Goal: Task Accomplishment & Management: Manage account settings

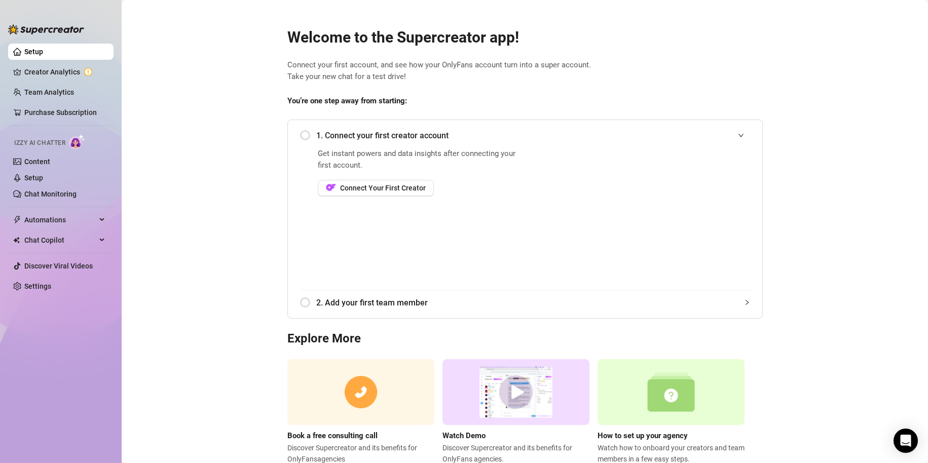
click at [320, 133] on span "1. Connect your first creator account" at bounding box center [533, 135] width 434 height 13
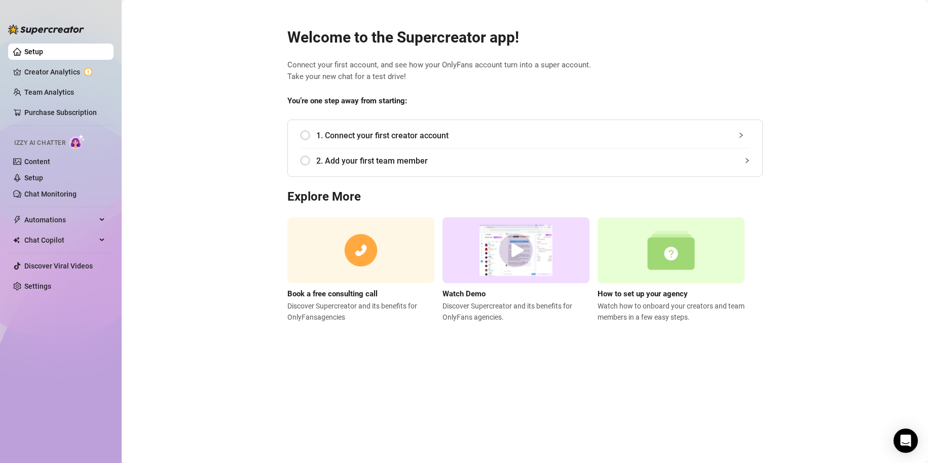
click at [355, 138] on span "1. Connect your first creator account" at bounding box center [533, 135] width 434 height 13
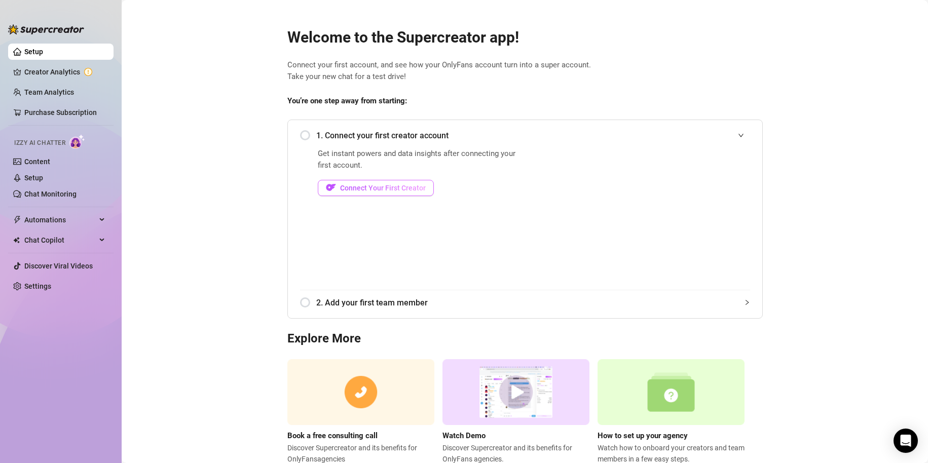
click at [361, 192] on span "Connect Your First Creator" at bounding box center [383, 188] width 86 height 8
click at [48, 245] on link "Settings" at bounding box center [37, 286] width 27 height 8
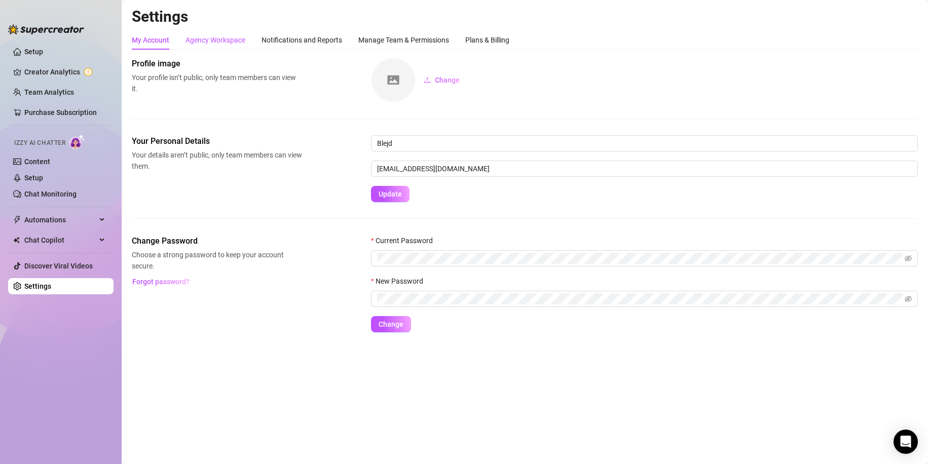
click at [229, 39] on div "Agency Workspace" at bounding box center [215, 39] width 60 height 11
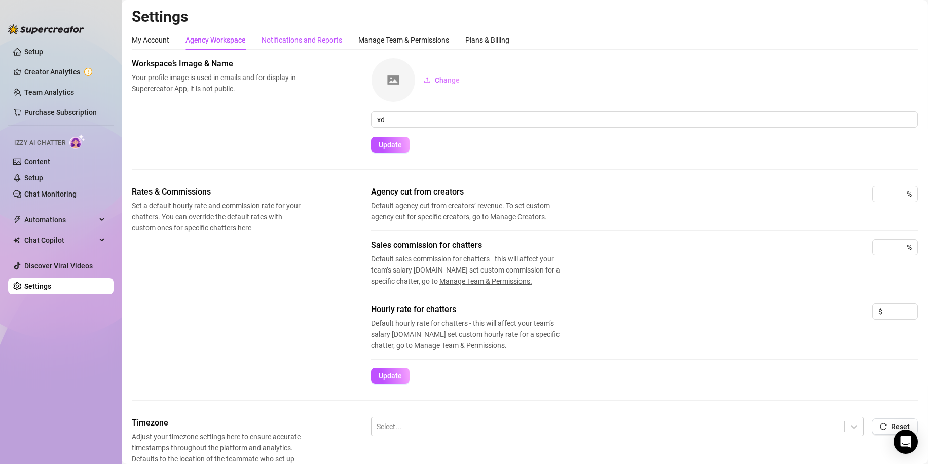
click at [335, 39] on div "Notifications and Reports" at bounding box center [301, 39] width 81 height 11
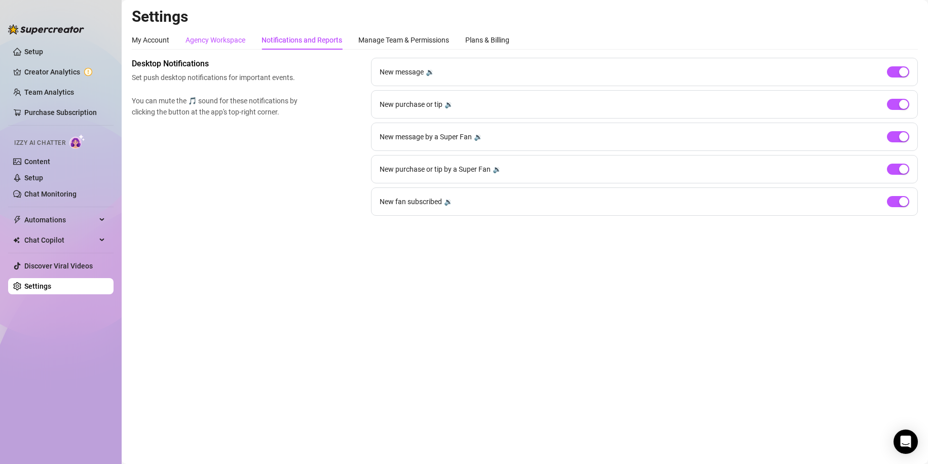
click at [227, 44] on div "Agency Workspace" at bounding box center [215, 39] width 60 height 11
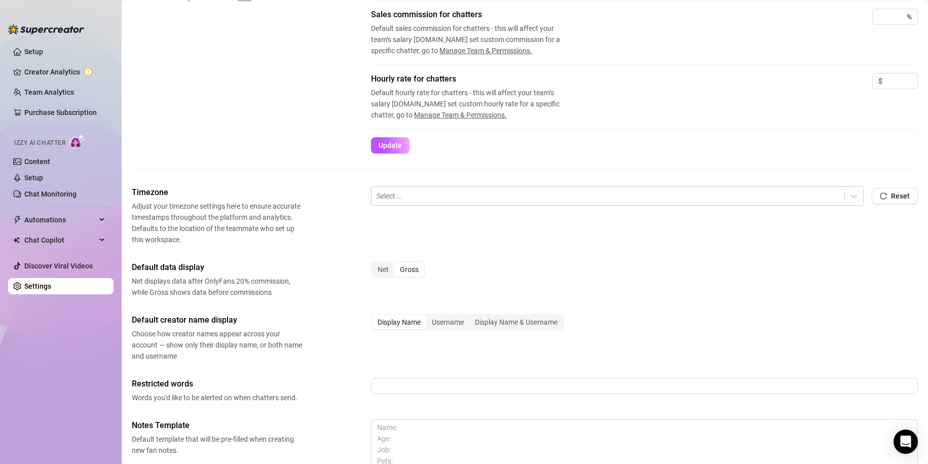
scroll to position [351, 0]
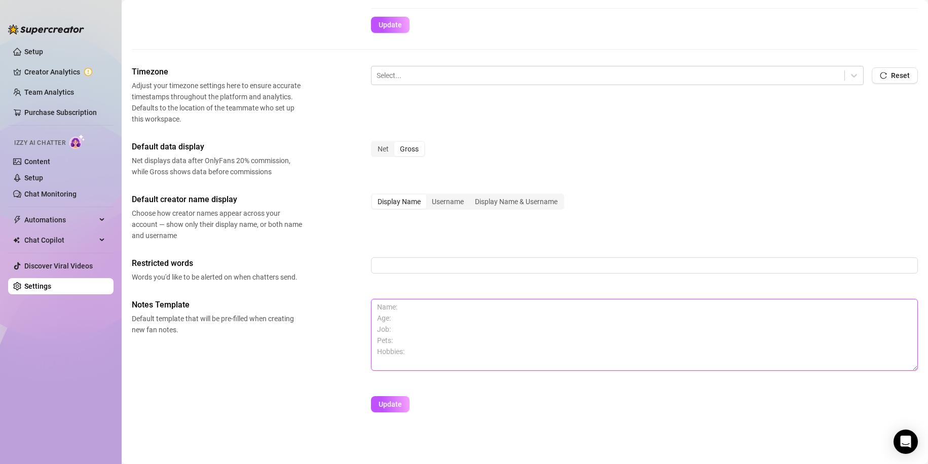
click at [361, 245] on textarea at bounding box center [644, 335] width 547 height 72
type textarea "nigger, ngger, [DEMOGRAPHIC_DATA], niger"
click at [361, 245] on span "Update" at bounding box center [389, 404] width 23 height 8
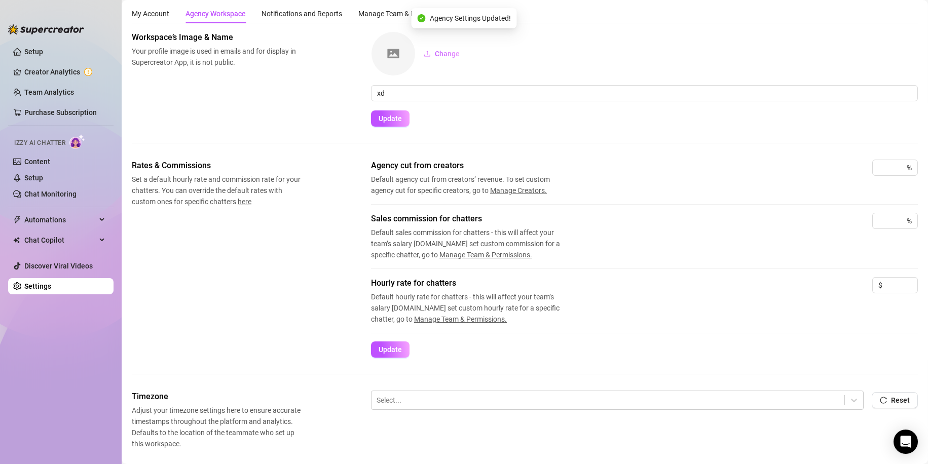
scroll to position [0, 0]
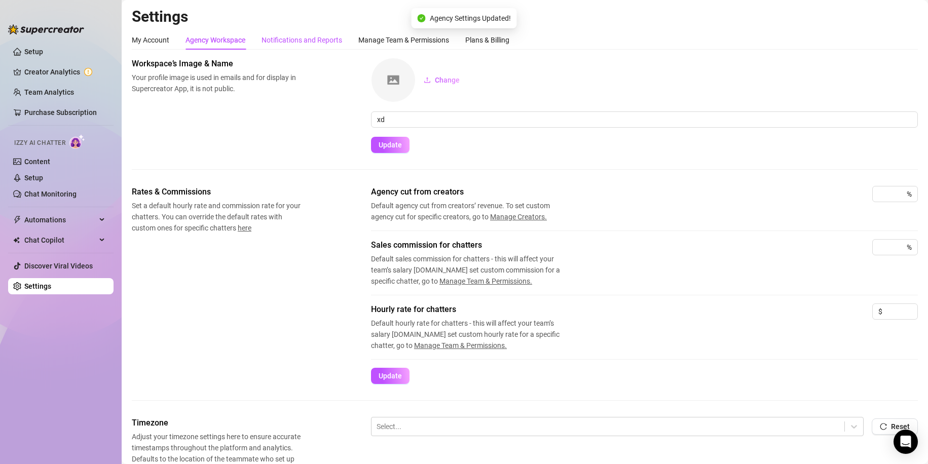
click at [292, 43] on div "Notifications and Reports" at bounding box center [301, 39] width 81 height 11
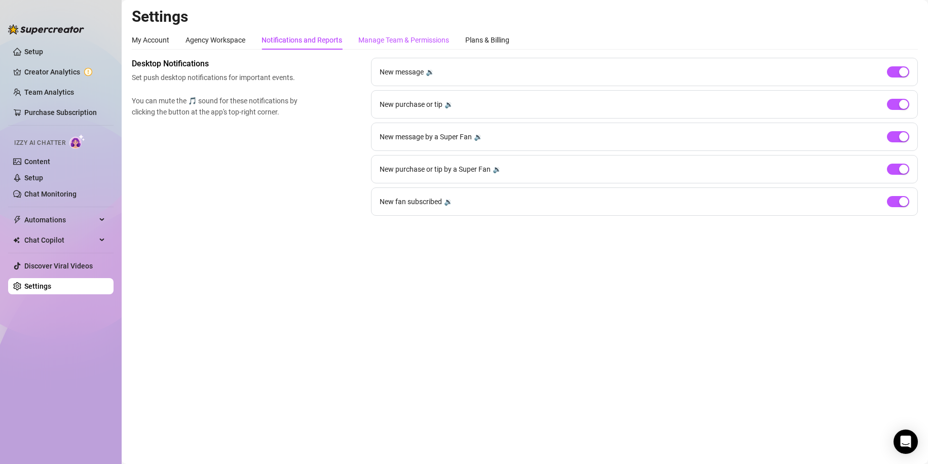
click at [361, 35] on div "Manage Team & Permissions" at bounding box center [403, 39] width 91 height 11
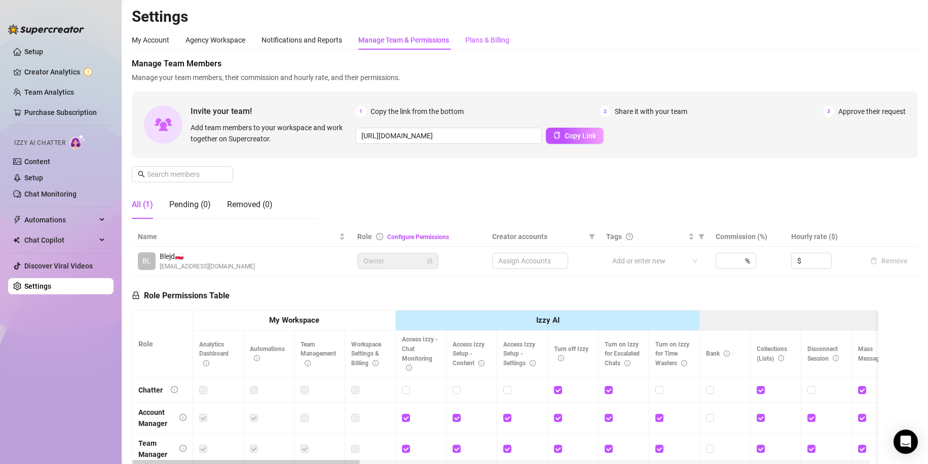
click at [361, 38] on div "Plans & Billing" at bounding box center [487, 39] width 44 height 11
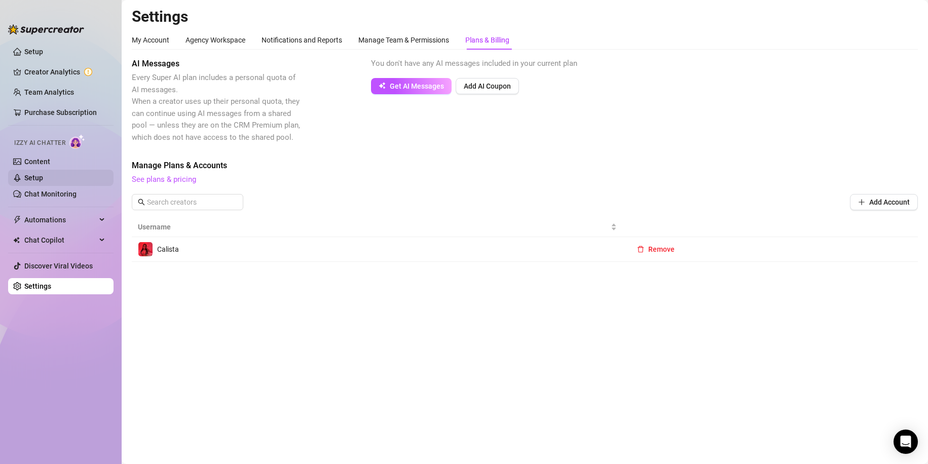
click at [43, 175] on link "Setup" at bounding box center [33, 178] width 19 height 8
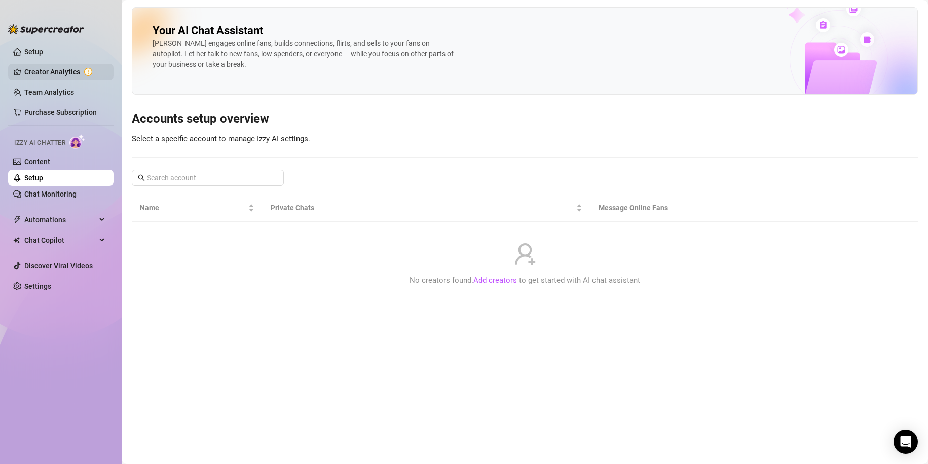
click at [74, 68] on link "Creator Analytics" at bounding box center [64, 72] width 81 height 16
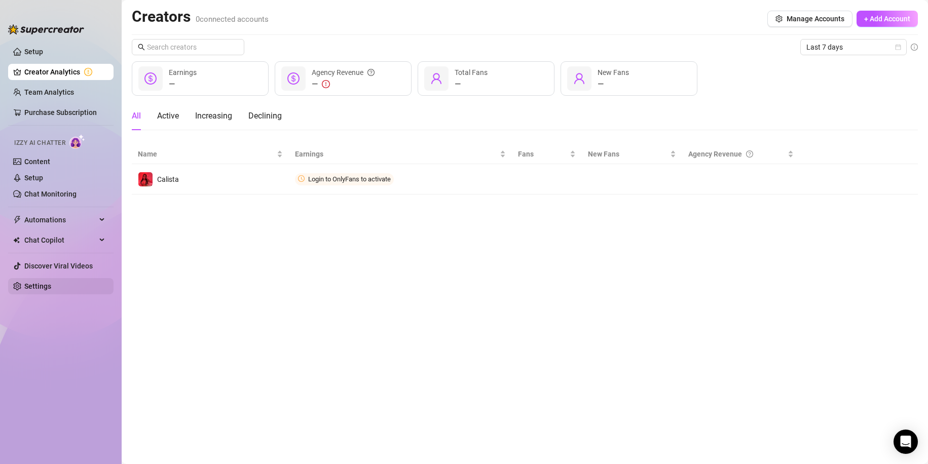
click at [51, 245] on link "Settings" at bounding box center [37, 286] width 27 height 8
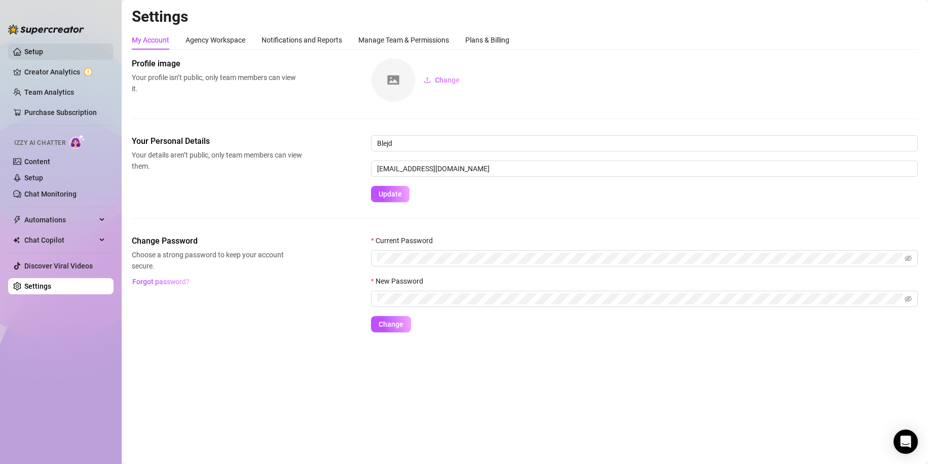
click at [43, 49] on link "Setup" at bounding box center [33, 52] width 19 height 8
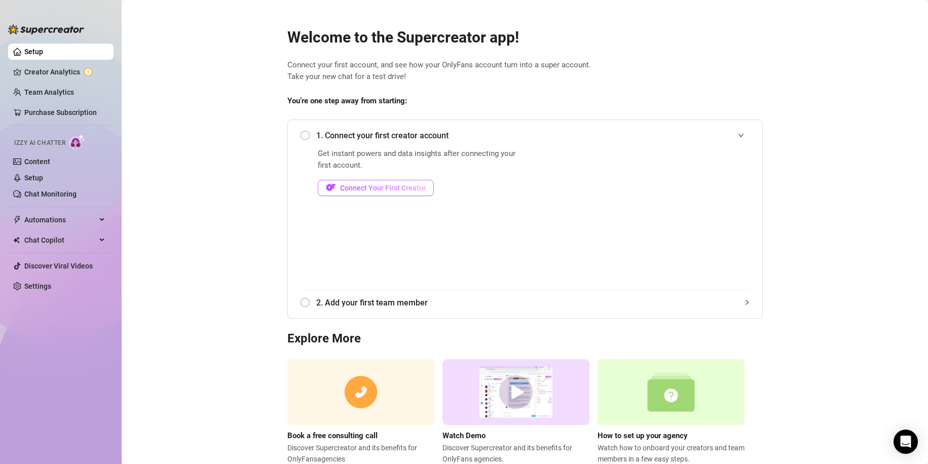
click at [361, 184] on span "Connect Your First Creator" at bounding box center [383, 188] width 86 height 8
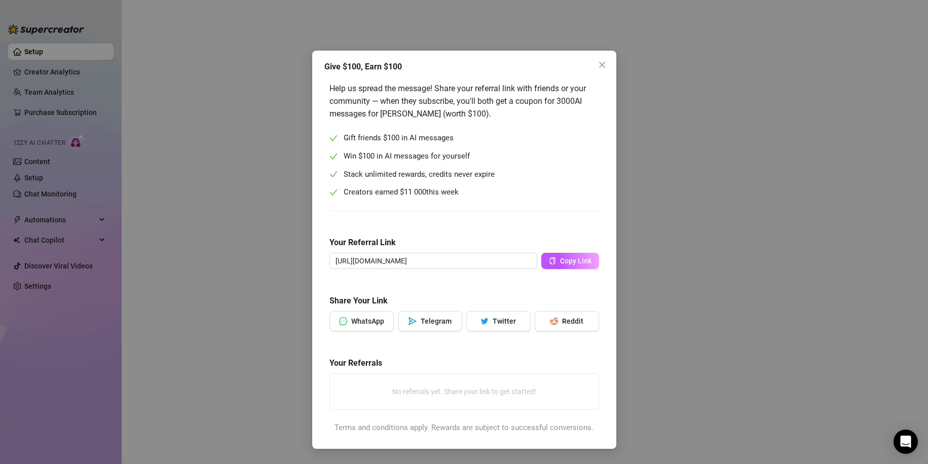
click at [361, 233] on div "Give $100, Earn $100 Help us spread the message! Share your referral link with …" at bounding box center [464, 232] width 928 height 464
click at [361, 156] on div "Give $100, Earn $100 Help us spread the message! Share your referral link with …" at bounding box center [464, 232] width 928 height 464
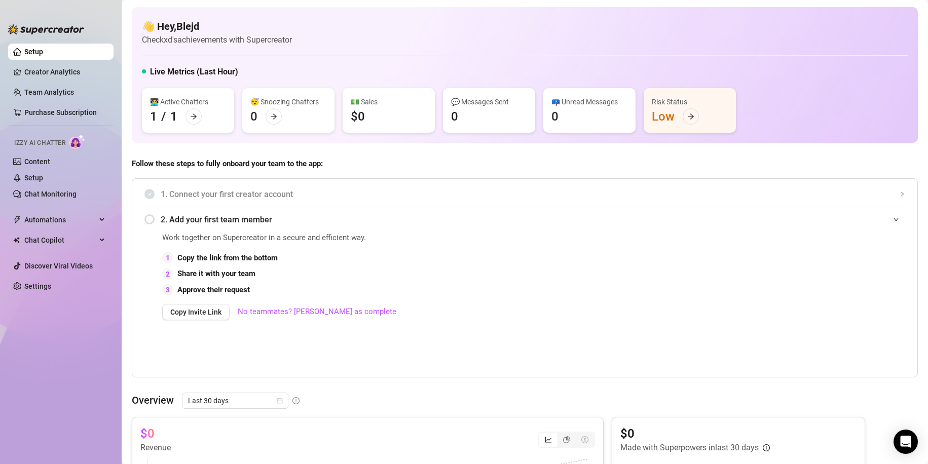
click at [270, 101] on div "😴 Snoozing Chatters" at bounding box center [288, 101] width 76 height 11
click at [361, 116] on icon "arrow-right" at bounding box center [690, 116] width 7 height 7
click at [361, 103] on div "Risk Status" at bounding box center [690, 101] width 76 height 11
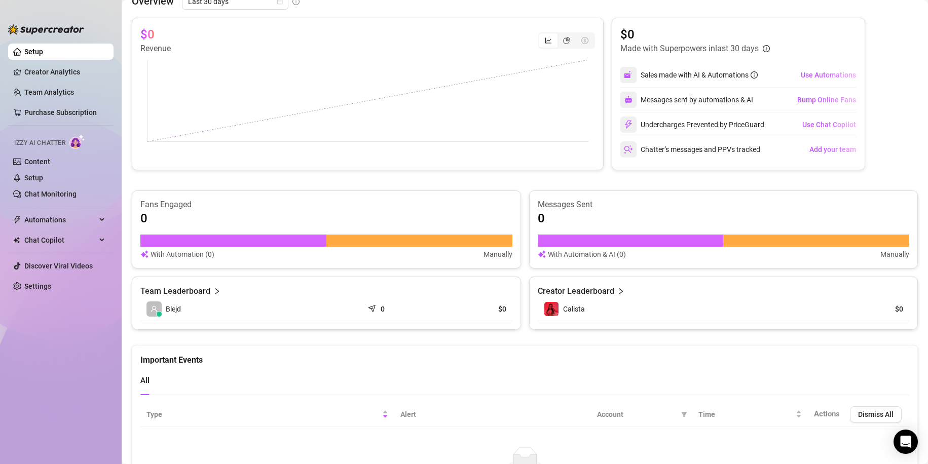
scroll to position [456, 0]
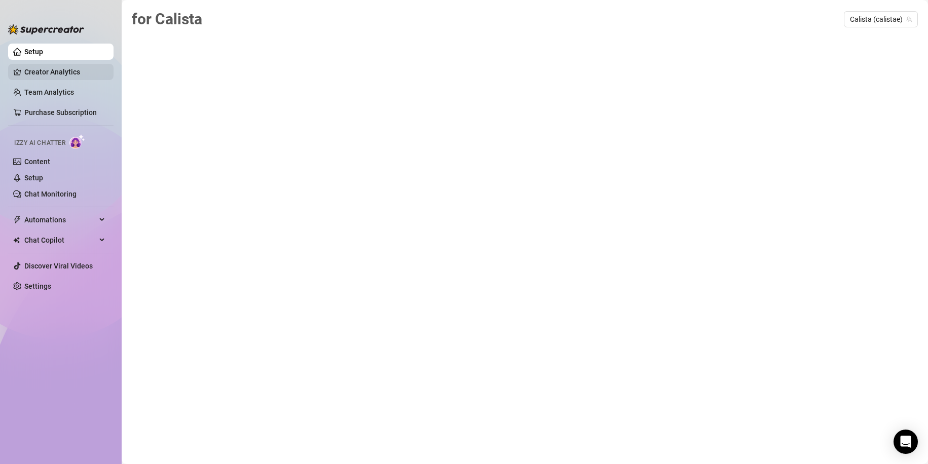
click at [65, 67] on link "Creator Analytics" at bounding box center [64, 72] width 81 height 16
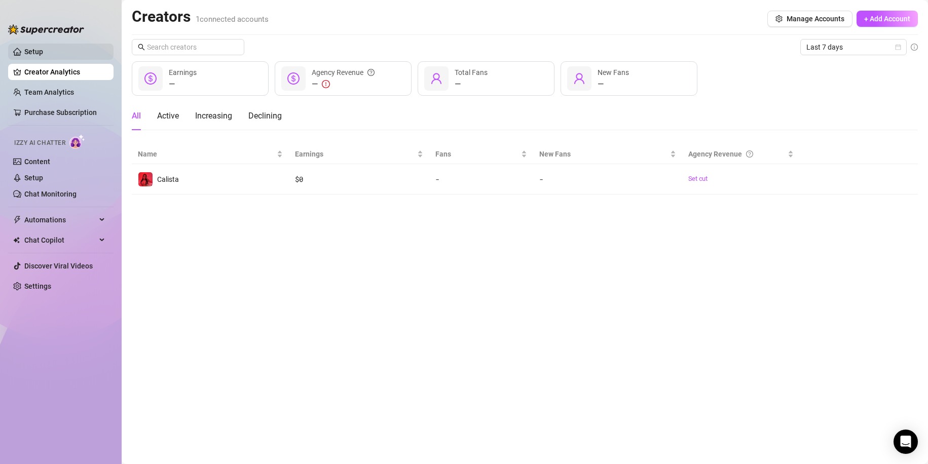
click at [43, 48] on link "Setup" at bounding box center [33, 52] width 19 height 8
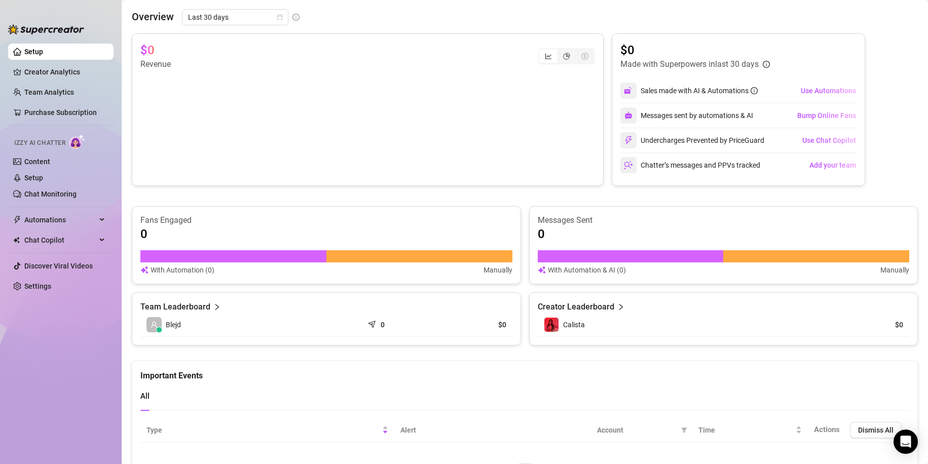
scroll to position [478, 0]
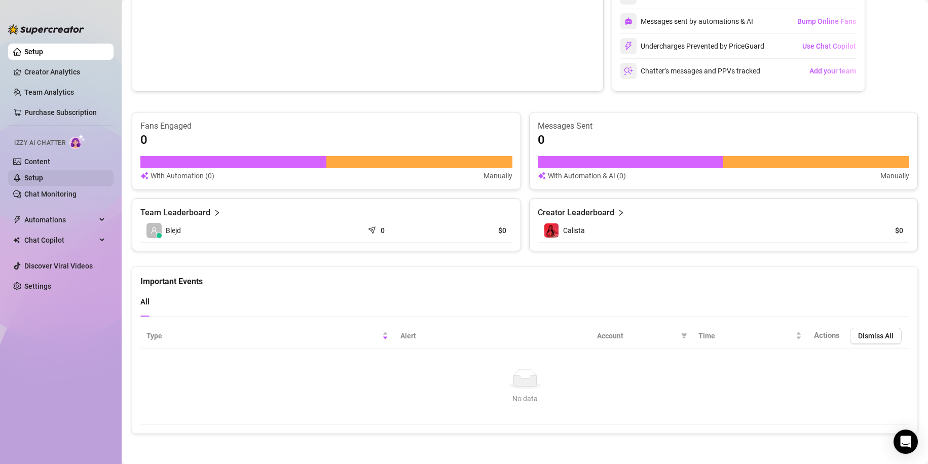
click at [43, 174] on link "Setup" at bounding box center [33, 178] width 19 height 8
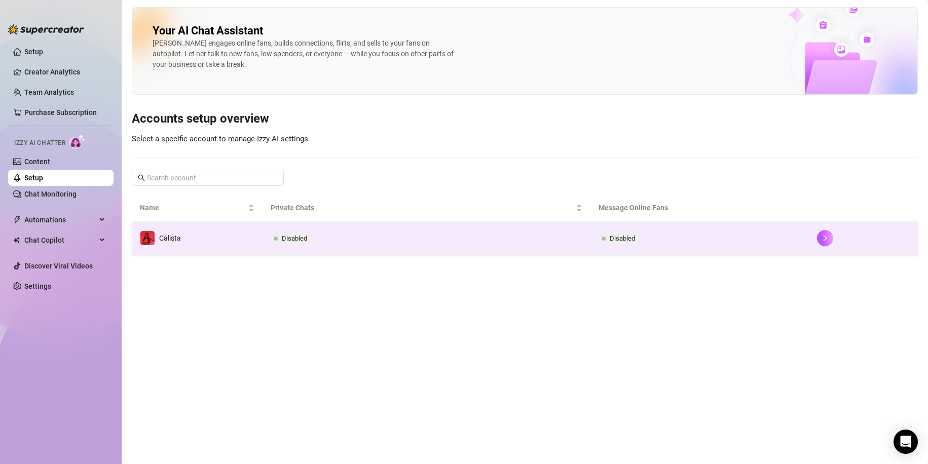
click at [361, 238] on span "Disabled" at bounding box center [621, 239] width 25 height 8
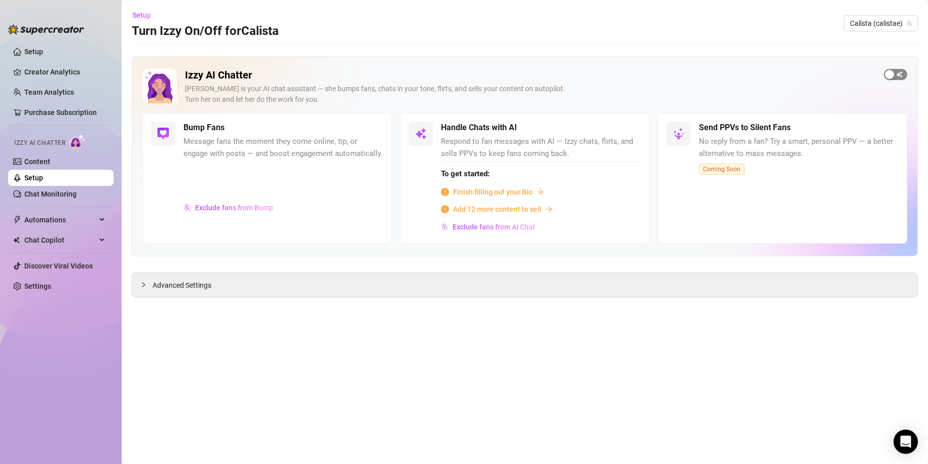
click at [361, 75] on span "button" at bounding box center [895, 74] width 23 height 11
click at [43, 177] on link "Setup" at bounding box center [33, 178] width 19 height 8
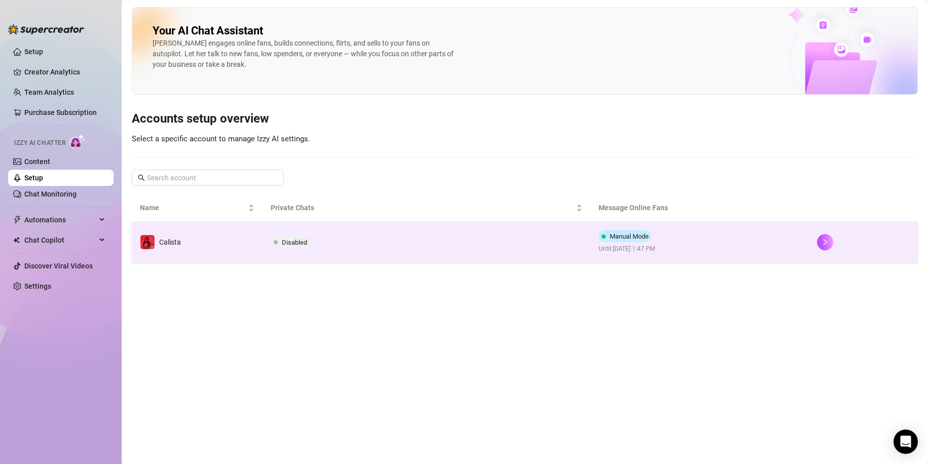
click at [361, 237] on span "Manual Mode" at bounding box center [628, 237] width 39 height 8
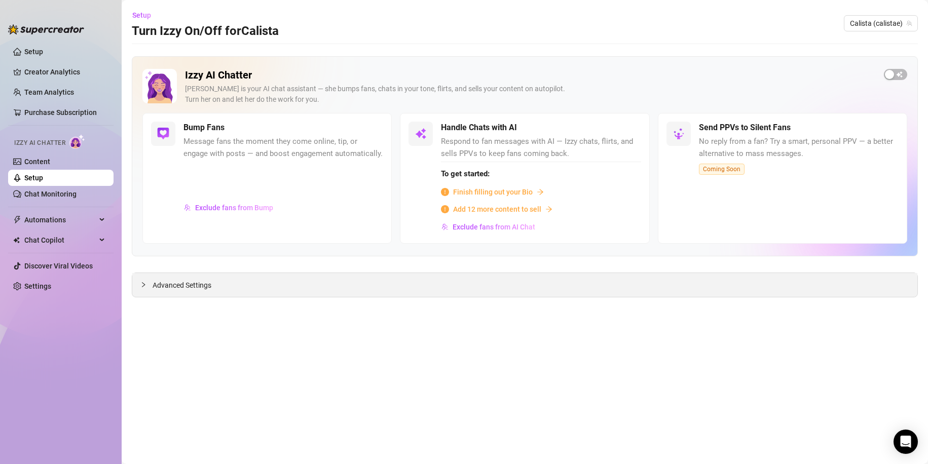
click at [157, 245] on div "Advanced Settings" at bounding box center [524, 285] width 785 height 24
click at [143, 245] on icon "collapsed" at bounding box center [143, 284] width 3 height 5
click at [161, 245] on span "Advanced Settings" at bounding box center [181, 285] width 59 height 11
click at [257, 245] on div "Advanced Settings" at bounding box center [524, 285] width 785 height 24
click at [163, 245] on span "Advanced Settings" at bounding box center [181, 285] width 59 height 11
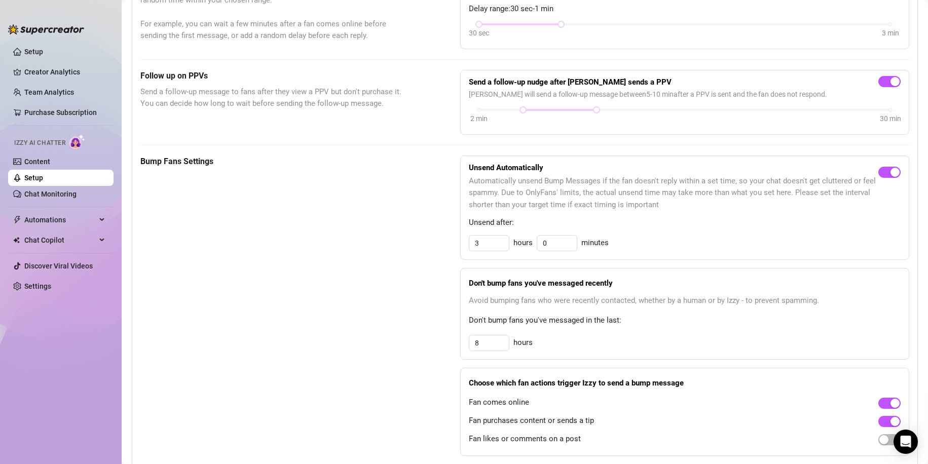
scroll to position [456, 0]
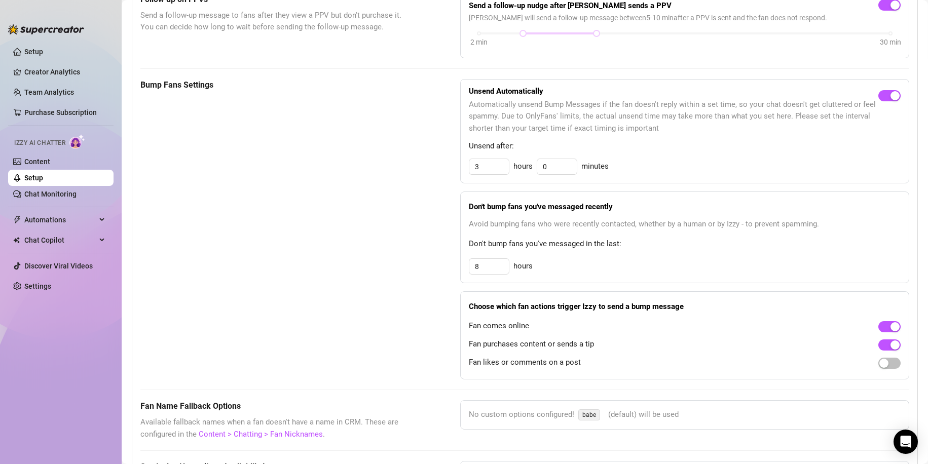
click at [361, 245] on div "Bump Fans Settings Unsend Automatically Automatically unsend Bump Messages if t…" at bounding box center [524, 229] width 769 height 300
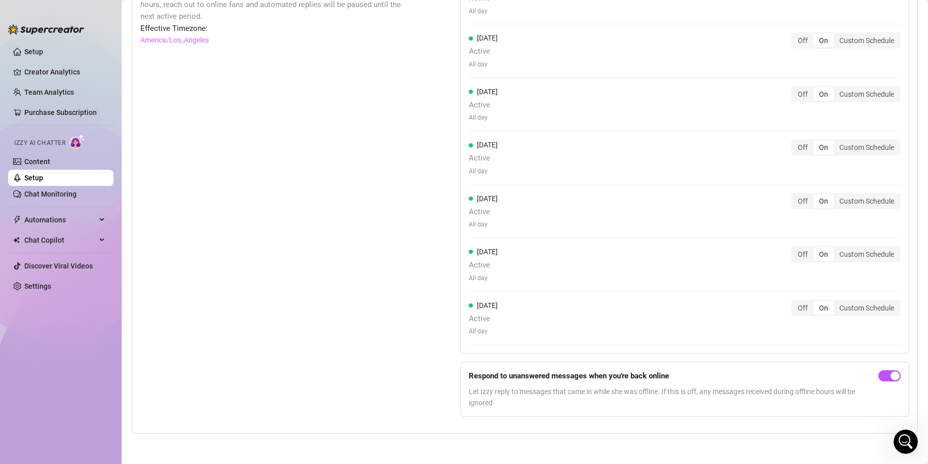
scroll to position [0, 0]
click at [51, 245] on link "Settings" at bounding box center [37, 286] width 27 height 8
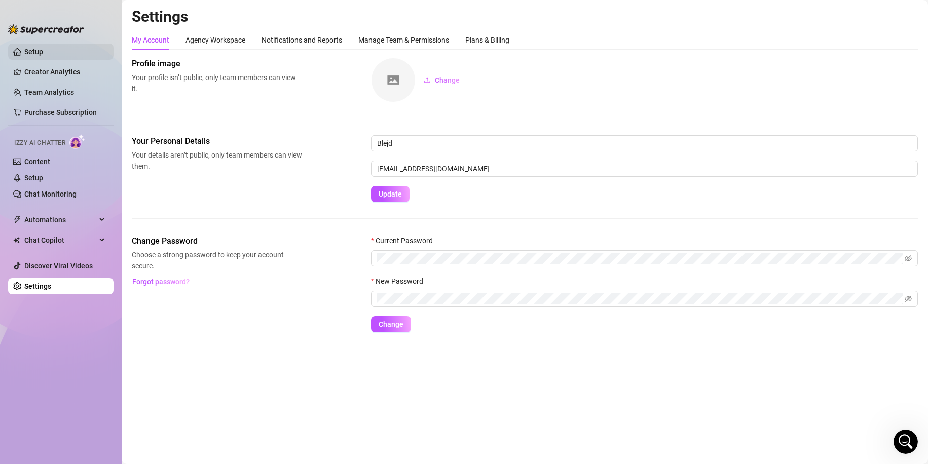
click at [43, 50] on link "Setup" at bounding box center [33, 52] width 19 height 8
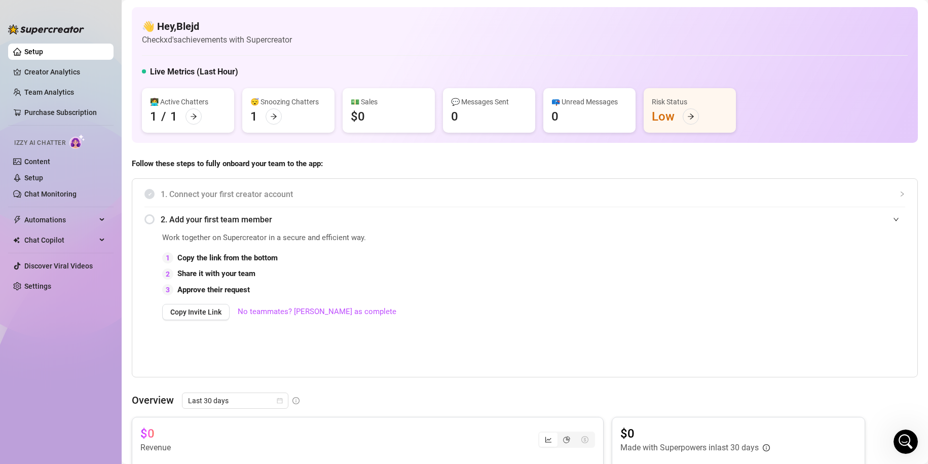
click at [69, 61] on ul "Setup Creator Analytics Team Analytics Purchase Subscription Izzy AI Chatter Co…" at bounding box center [60, 245] width 105 height 411
click at [69, 67] on link "Creator Analytics" at bounding box center [64, 72] width 81 height 16
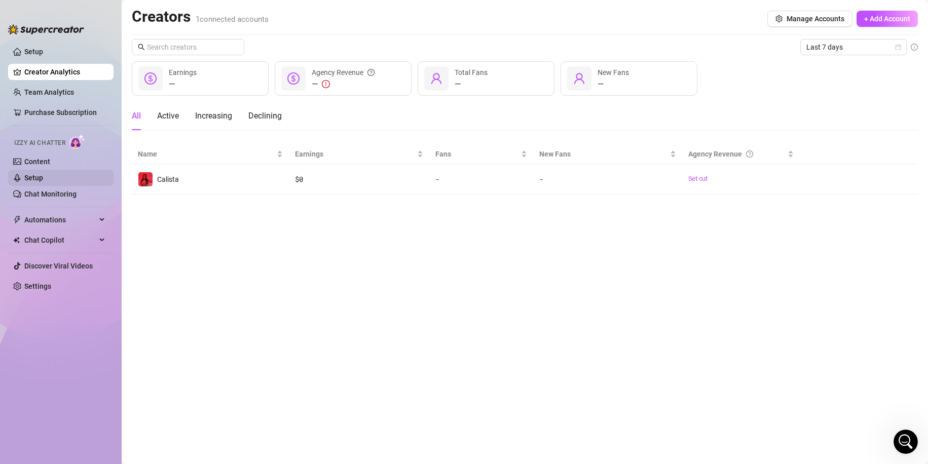
click at [43, 177] on link "Setup" at bounding box center [33, 178] width 19 height 8
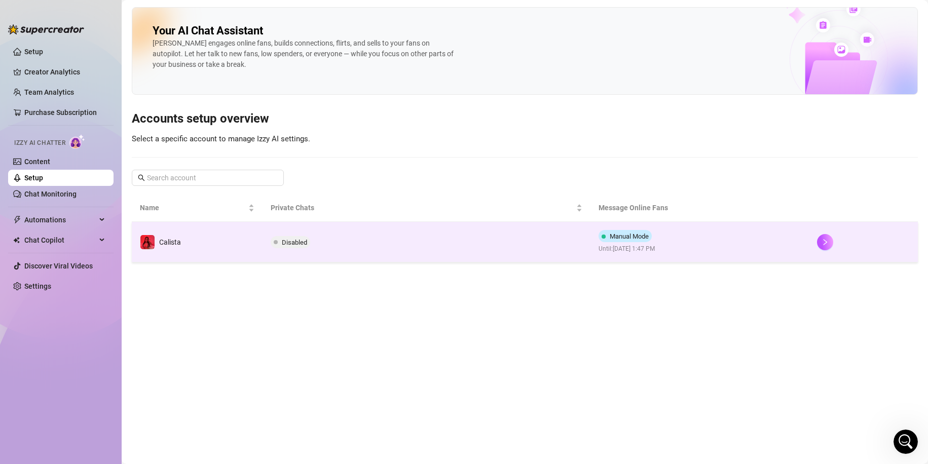
click at [361, 244] on td "Disabled" at bounding box center [425, 242] width 327 height 41
click at [361, 245] on td "Disabled" at bounding box center [425, 242] width 327 height 41
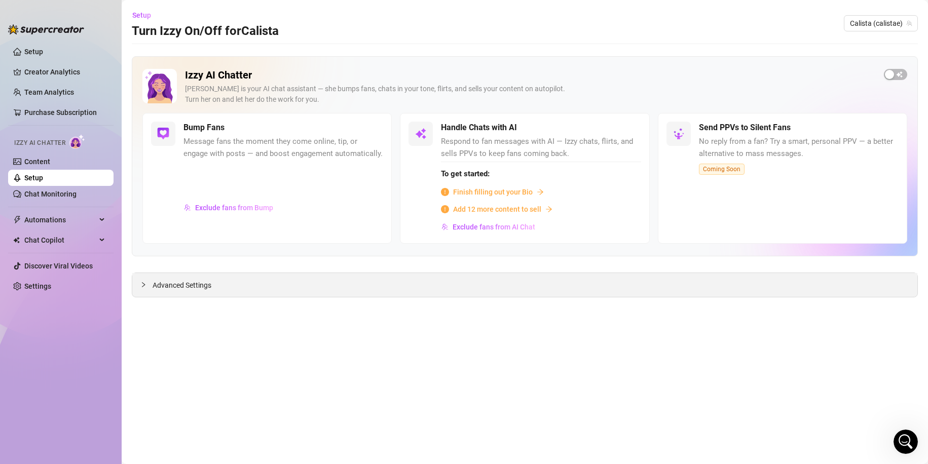
click at [205, 245] on span "Advanced Settings" at bounding box center [181, 285] width 59 height 11
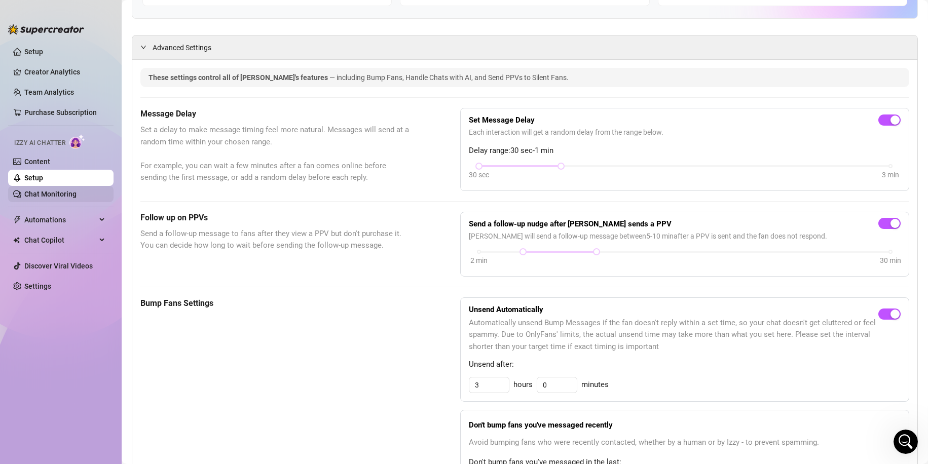
click at [51, 197] on link "Chat Monitoring" at bounding box center [50, 194] width 52 height 8
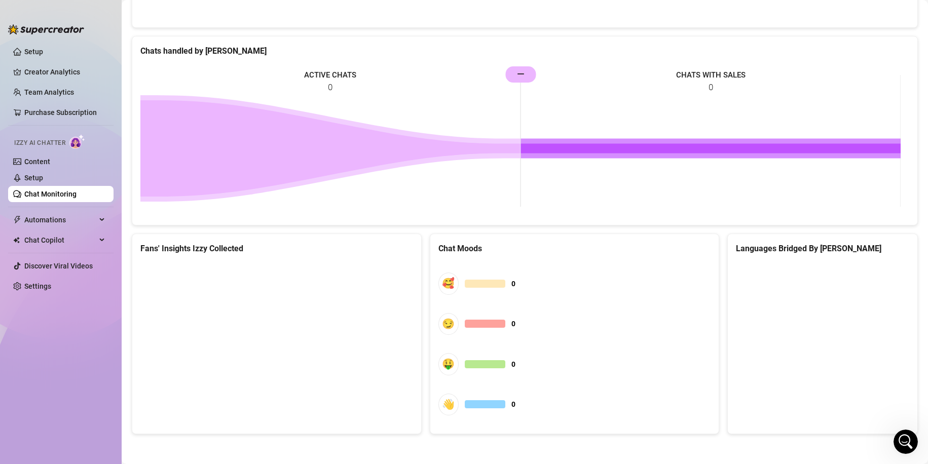
scroll to position [447, 0]
click at [70, 223] on span "Automations" at bounding box center [60, 220] width 72 height 16
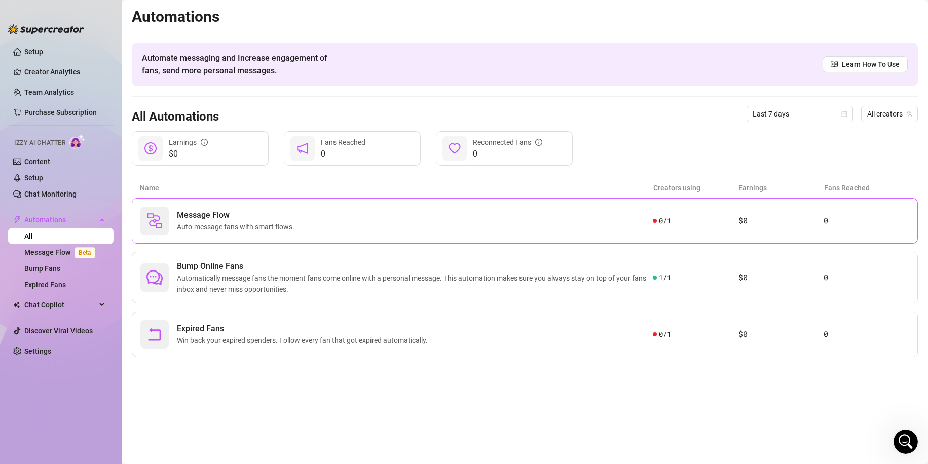
click at [361, 226] on div "Message Flow Auto-message fans with smart flows." at bounding box center [396, 221] width 512 height 28
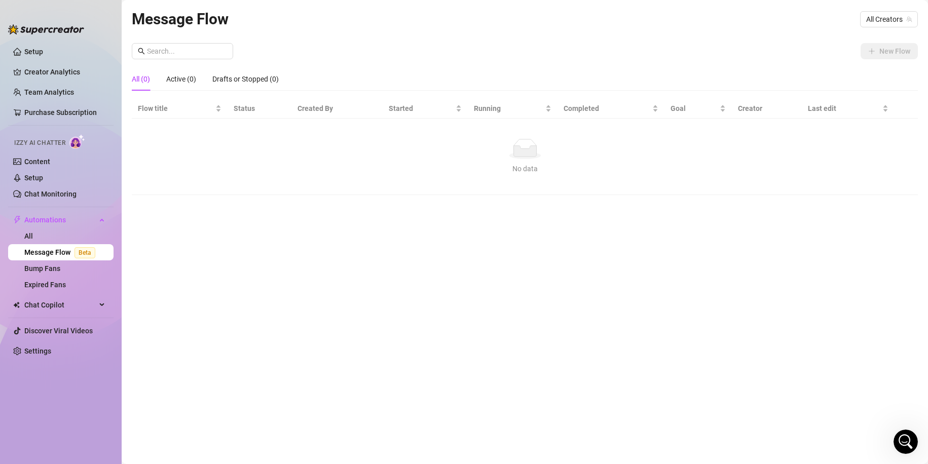
click at [45, 245] on link "Message Flow Beta" at bounding box center [61, 252] width 75 height 8
click at [43, 245] on link "Bump Fans" at bounding box center [42, 268] width 36 height 8
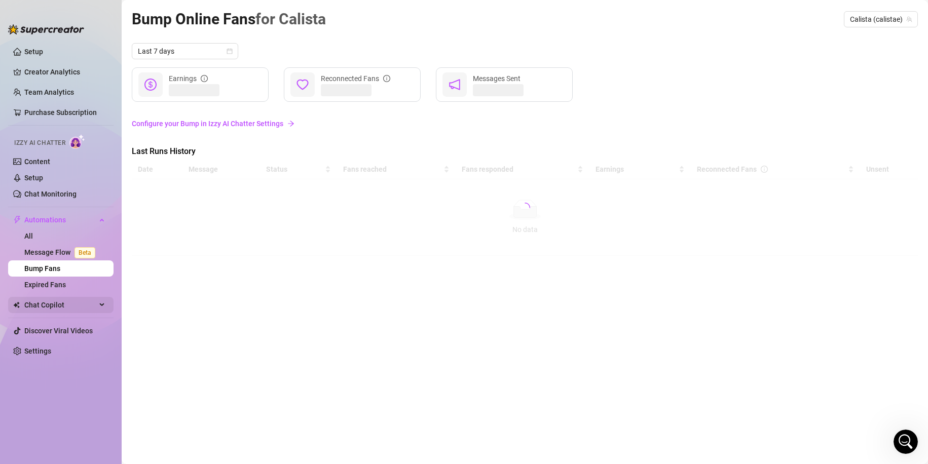
click at [77, 245] on span "Chat Copilot" at bounding box center [60, 305] width 72 height 16
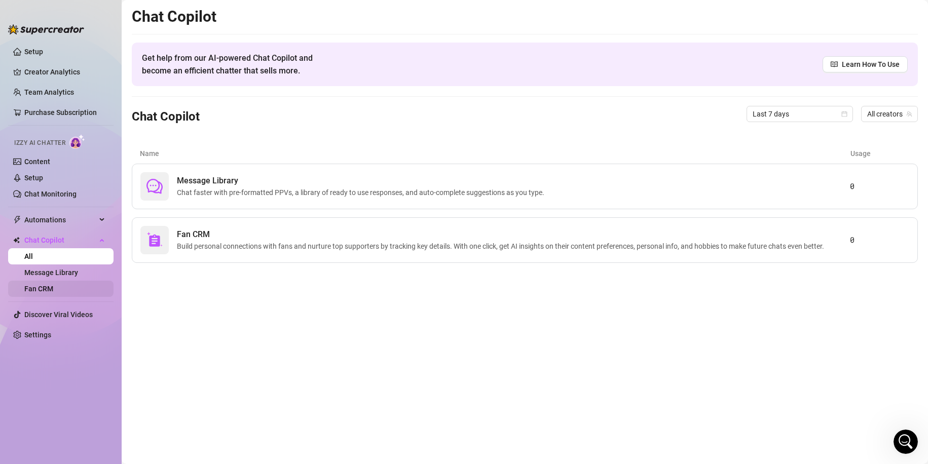
click at [53, 245] on link "Fan CRM" at bounding box center [38, 289] width 29 height 8
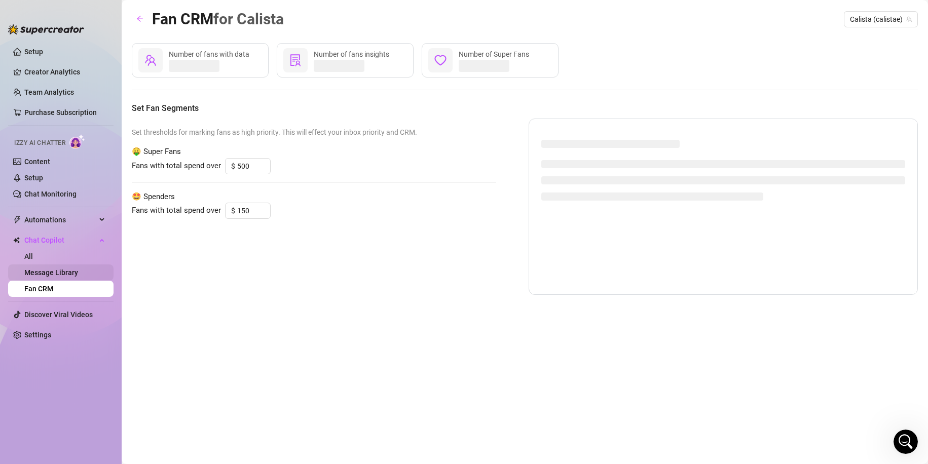
click at [67, 245] on link "Message Library" at bounding box center [51, 273] width 54 height 8
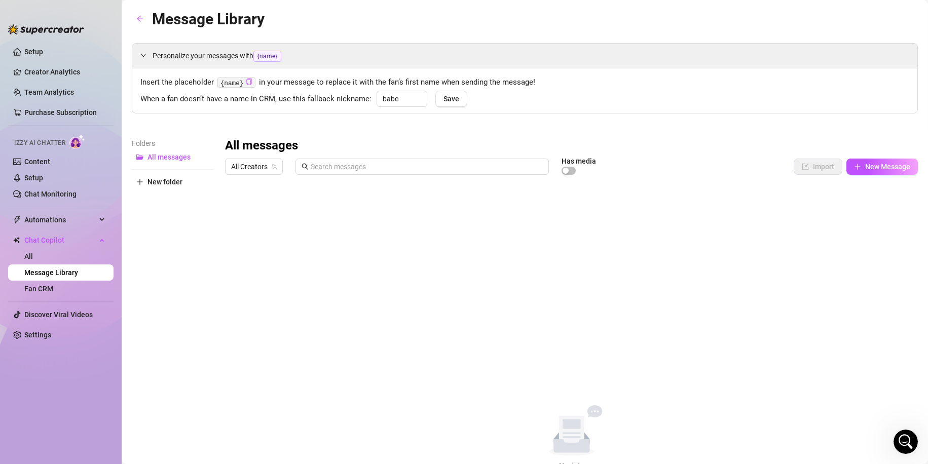
click at [361, 225] on div "All messages All Creators Has media Import New Message Title Text Media $ AI Pr…" at bounding box center [571, 304] width 693 height 333
click at [33, 245] on link "All" at bounding box center [28, 256] width 9 height 8
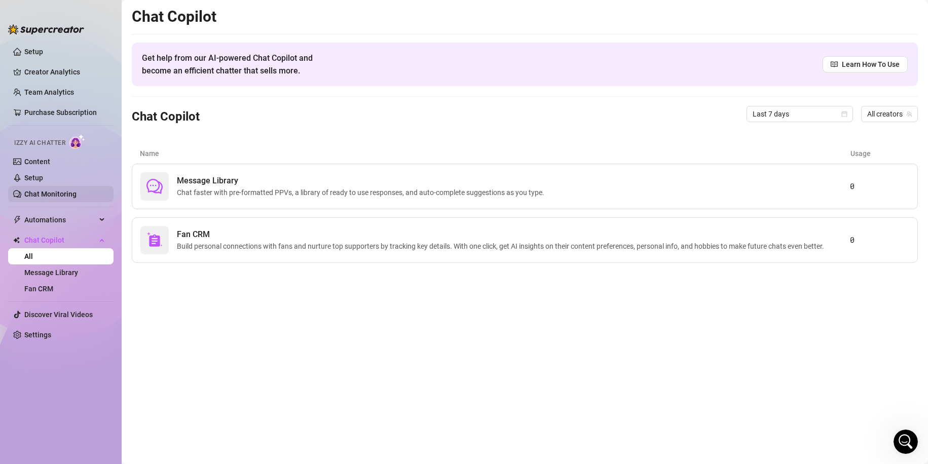
click at [58, 190] on link "Chat Monitoring" at bounding box center [50, 194] width 52 height 8
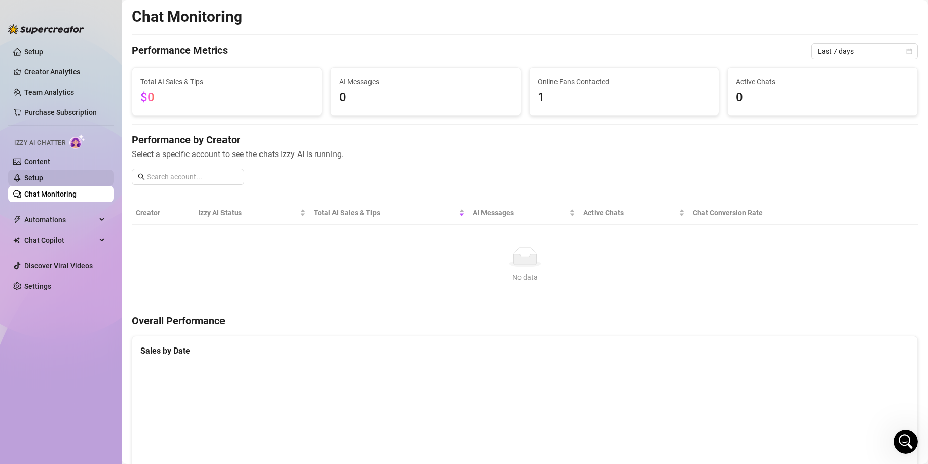
click at [43, 174] on link "Setup" at bounding box center [33, 178] width 19 height 8
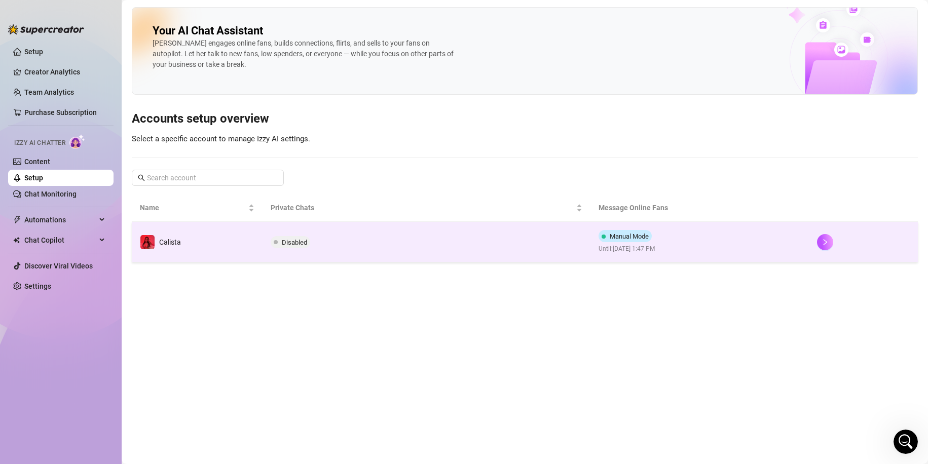
click at [361, 239] on td "Disabled" at bounding box center [425, 242] width 327 height 41
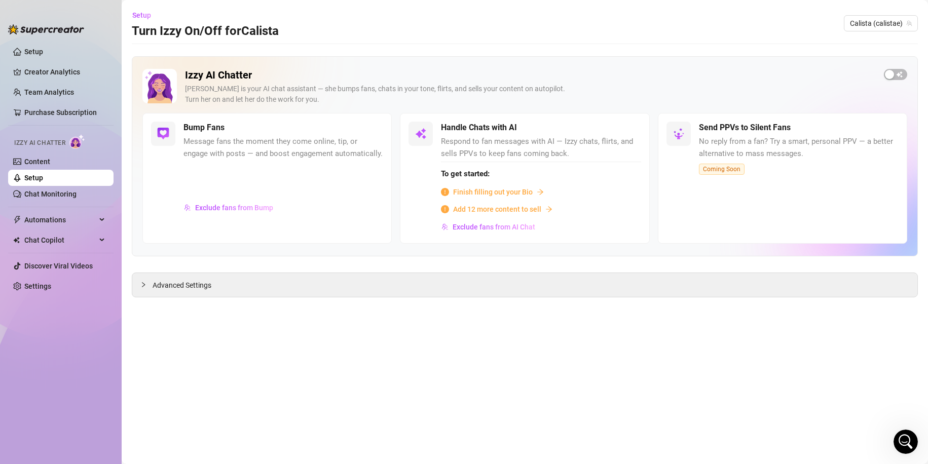
click at [254, 156] on span "Message fans the moment they come online, tip, or engage with posts — and boost…" at bounding box center [283, 148] width 200 height 24
drag, startPoint x: 270, startPoint y: 140, endPoint x: 690, endPoint y: 100, distance: 421.8
click at [270, 140] on span "Message fans the moment they come online, tip, or engage with posts — and boost…" at bounding box center [283, 148] width 200 height 24
click at [361, 73] on button "button" at bounding box center [895, 74] width 23 height 11
click at [361, 131] on div "button" at bounding box center [624, 127] width 9 height 9
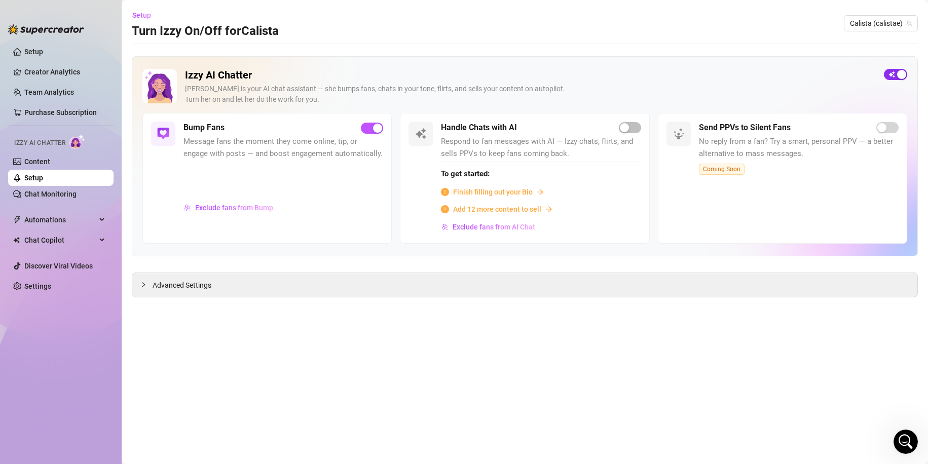
click at [361, 74] on div "button" at bounding box center [901, 74] width 9 height 9
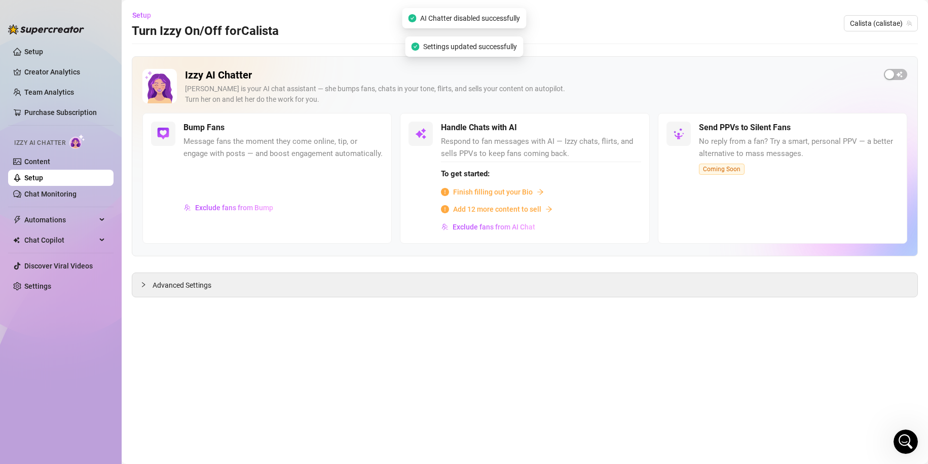
click at [316, 245] on div "Advanced Settings" at bounding box center [525, 285] width 786 height 25
click at [181, 245] on div "Advanced Settings" at bounding box center [524, 285] width 785 height 24
click at [150, 245] on div at bounding box center [146, 284] width 12 height 11
click at [167, 245] on span "Advanced Settings" at bounding box center [181, 285] width 59 height 11
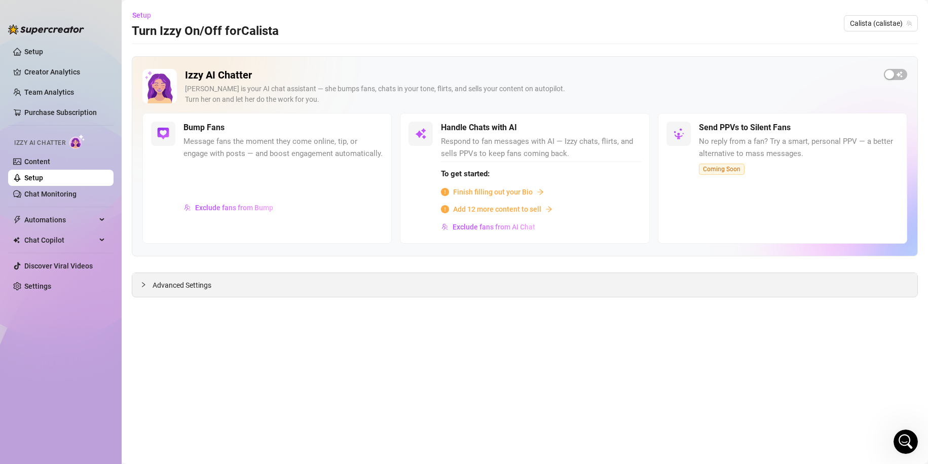
click at [168, 245] on span "Advanced Settings" at bounding box center [181, 285] width 59 height 11
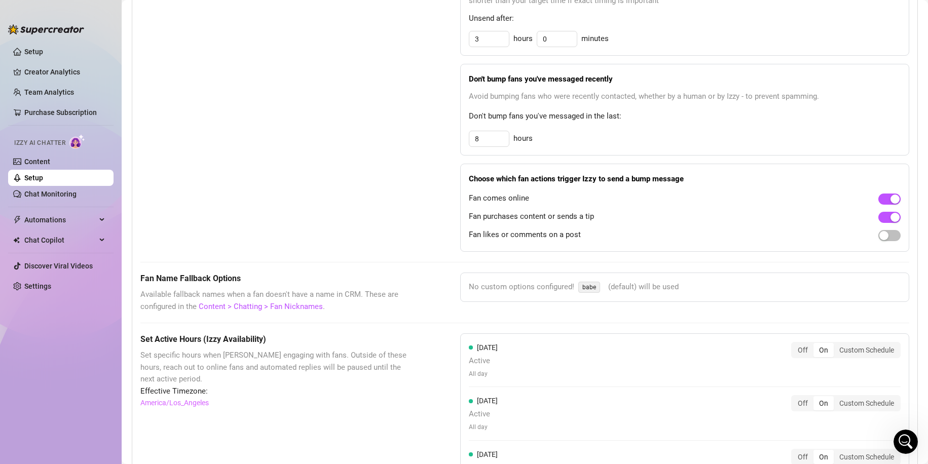
scroll to position [709, 0]
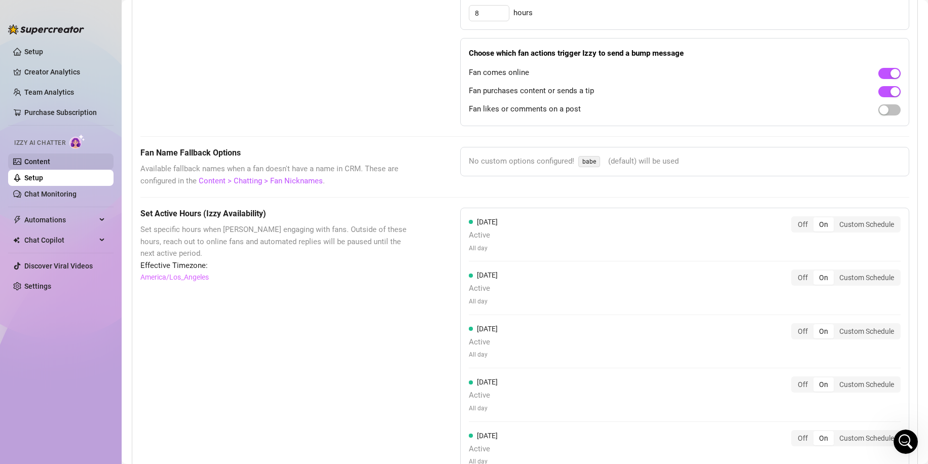
click at [45, 160] on link "Content" at bounding box center [37, 162] width 26 height 8
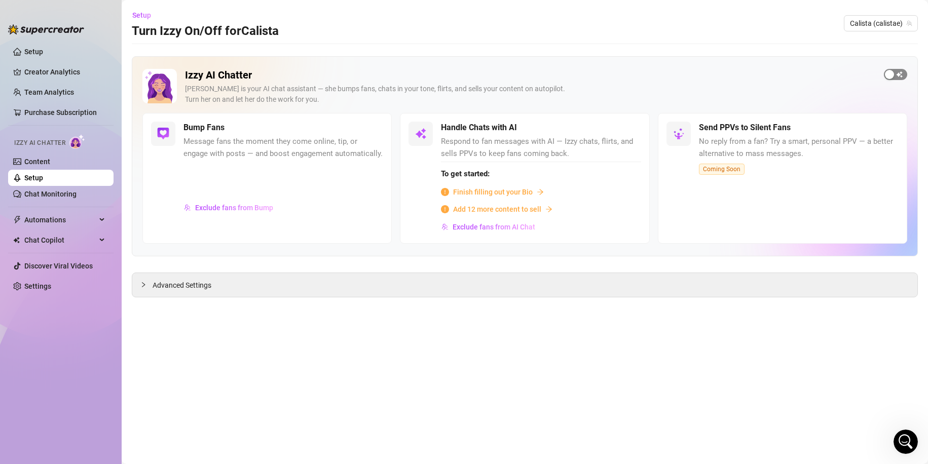
click at [361, 72] on button "button" at bounding box center [895, 74] width 23 height 11
click at [335, 245] on div "Advanced Settings" at bounding box center [524, 285] width 785 height 24
click at [193, 245] on span "Advanced Settings" at bounding box center [181, 285] width 59 height 11
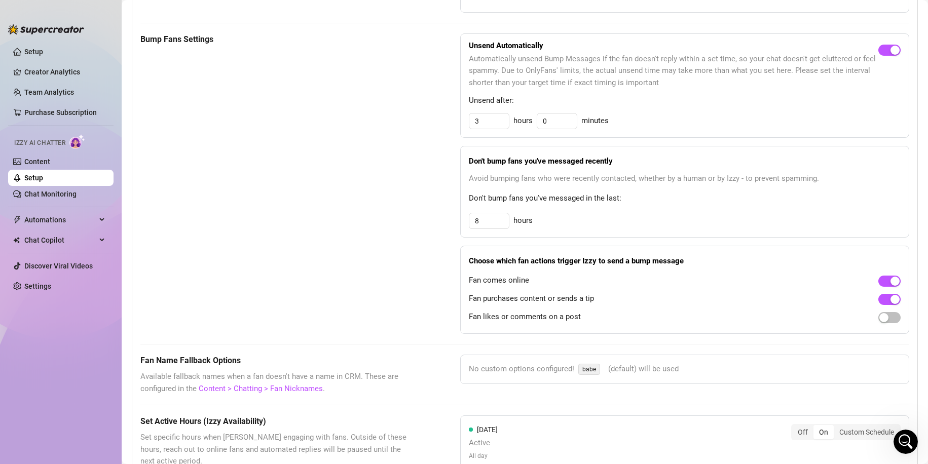
scroll to position [507, 0]
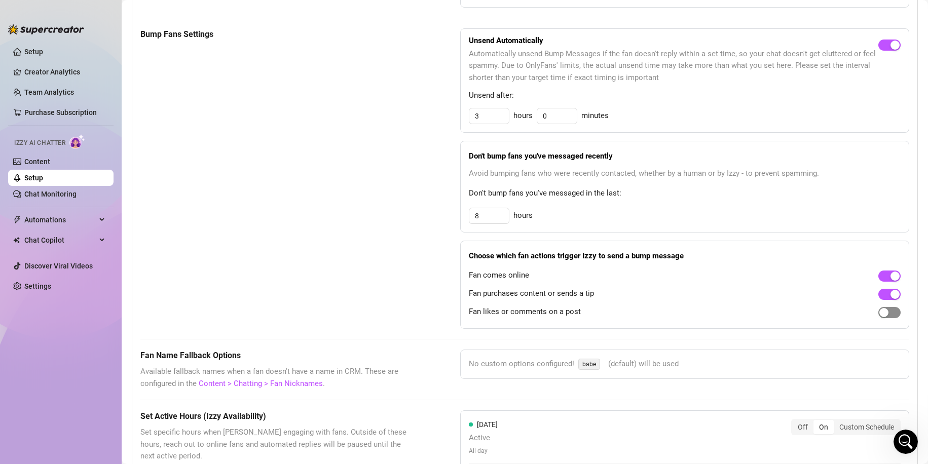
click at [361, 245] on div "button" at bounding box center [883, 312] width 9 height 9
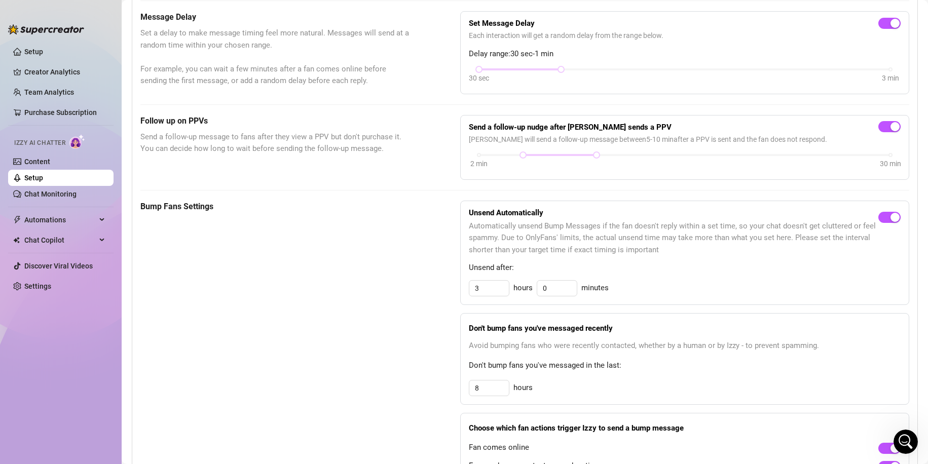
scroll to position [0, 0]
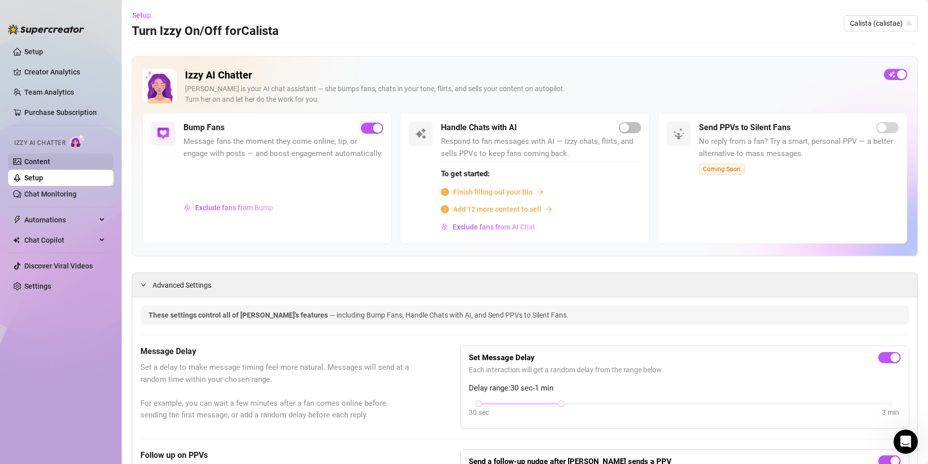
click at [50, 160] on link "Content" at bounding box center [37, 162] width 26 height 8
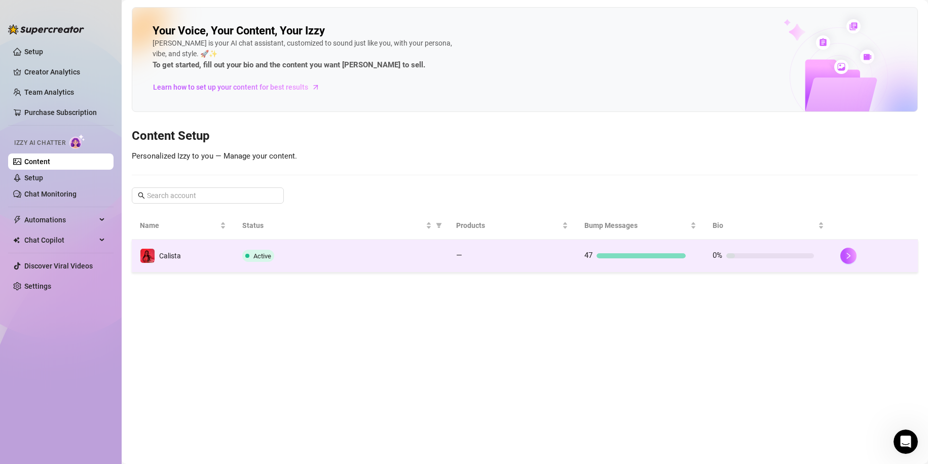
click at [361, 245] on td "—" at bounding box center [512, 256] width 128 height 33
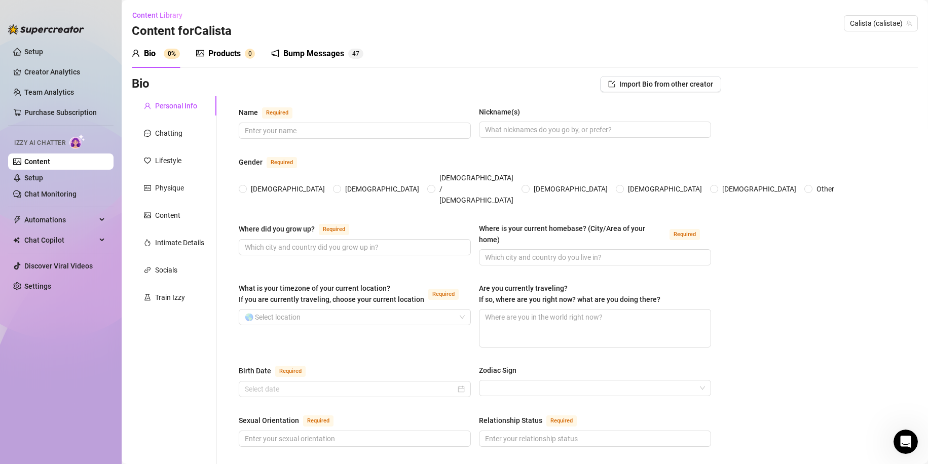
click at [307, 58] on div "Bump Messages" at bounding box center [313, 54] width 61 height 12
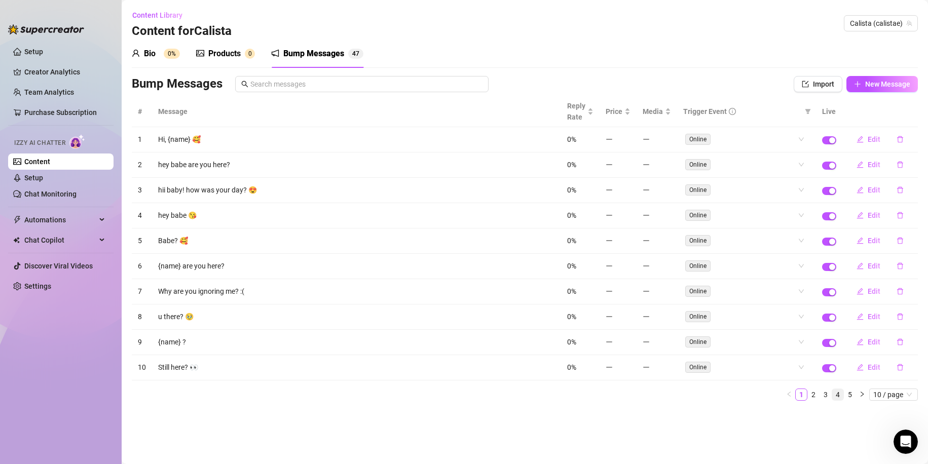
click at [361, 245] on link "4" at bounding box center [837, 394] width 11 height 11
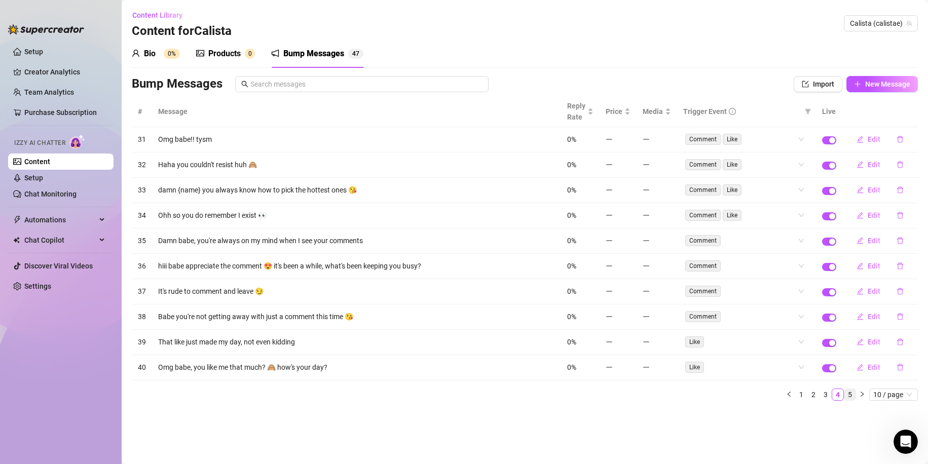
click at [361, 245] on link "5" at bounding box center [849, 394] width 11 height 11
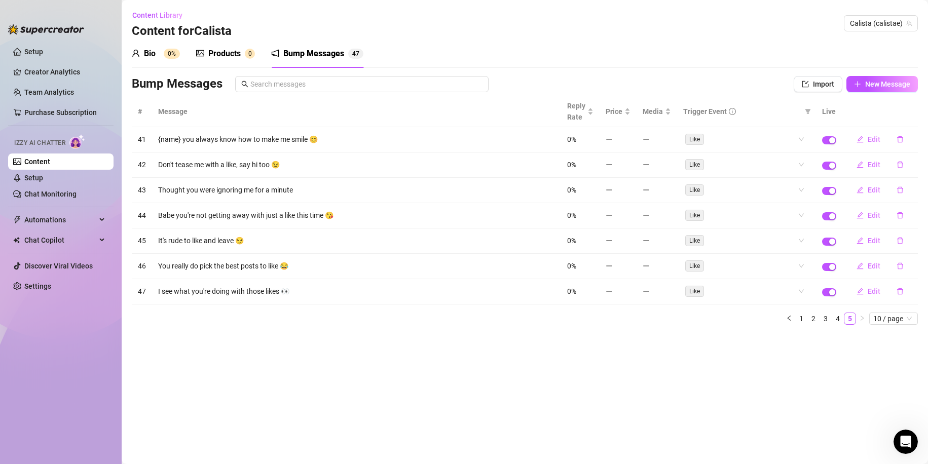
click at [214, 62] on div "Products 0" at bounding box center [225, 54] width 59 height 28
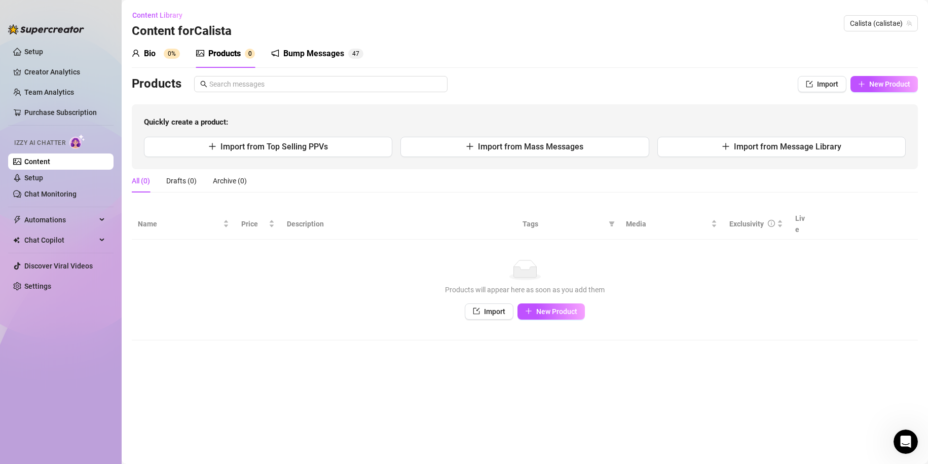
click at [166, 55] on sup "0%" at bounding box center [172, 54] width 16 height 10
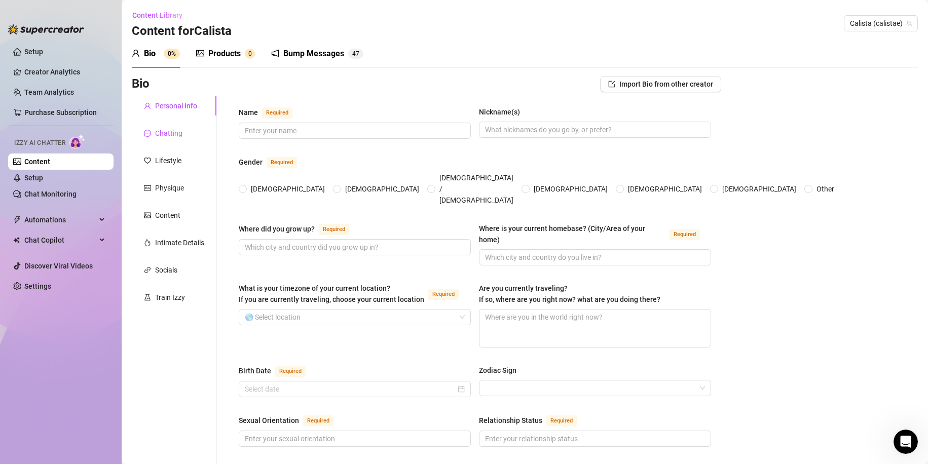
click at [174, 133] on div "Chatting" at bounding box center [168, 133] width 27 height 11
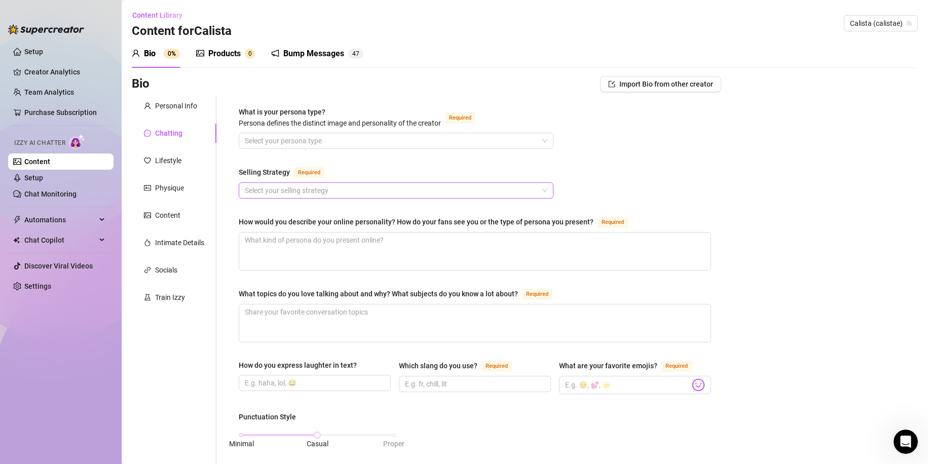
click at [272, 193] on input "Selling Strategy Required" at bounding box center [391, 190] width 293 height 15
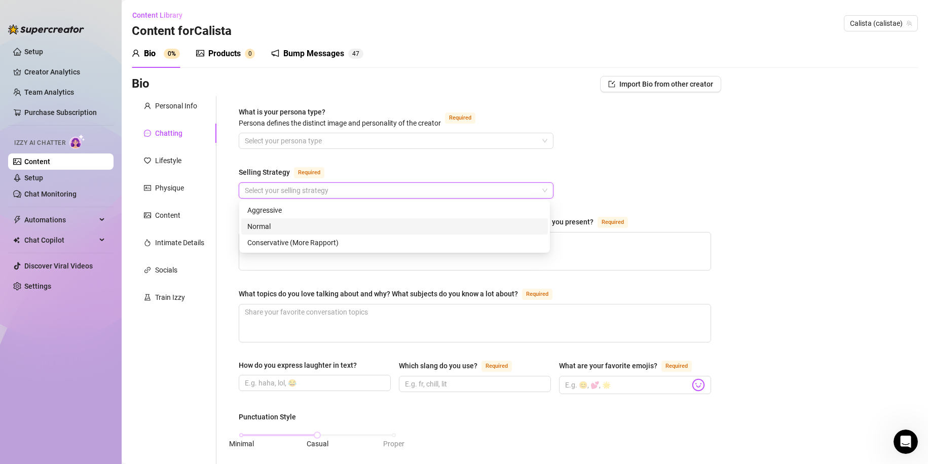
click at [269, 227] on div "Normal" at bounding box center [394, 226] width 294 height 11
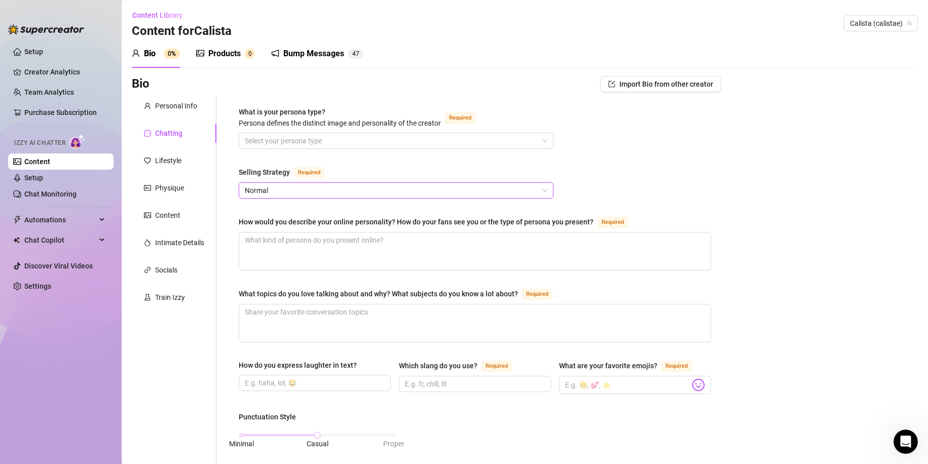
click at [349, 170] on div "Selling Strategy Required" at bounding box center [396, 174] width 315 height 16
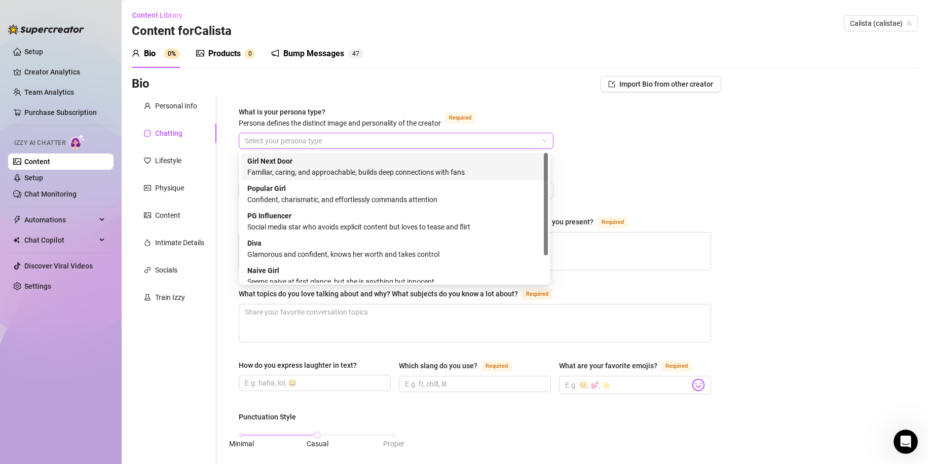
click at [343, 145] on input "What is your persona type? [PERSON_NAME] defines the distinct image and persona…" at bounding box center [391, 140] width 293 height 15
click at [361, 170] on div "Familiar, caring, and approachable, builds deep connections with fans" at bounding box center [394, 172] width 294 height 11
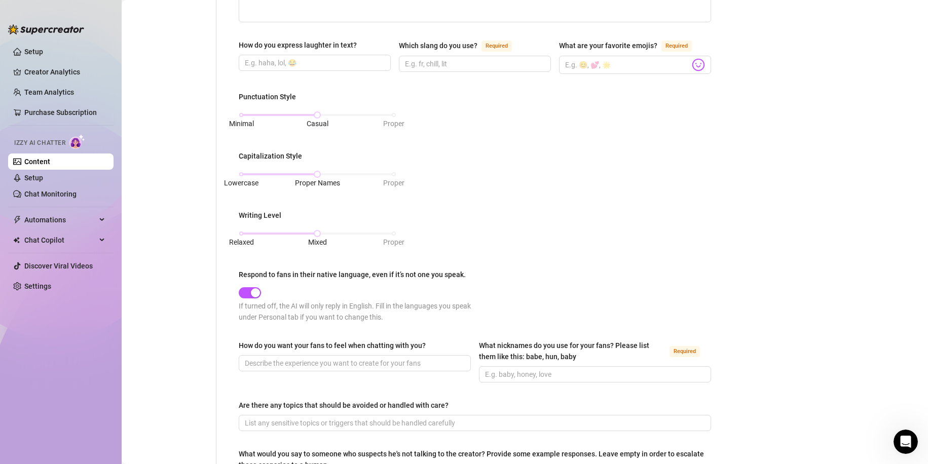
scroll to position [405, 0]
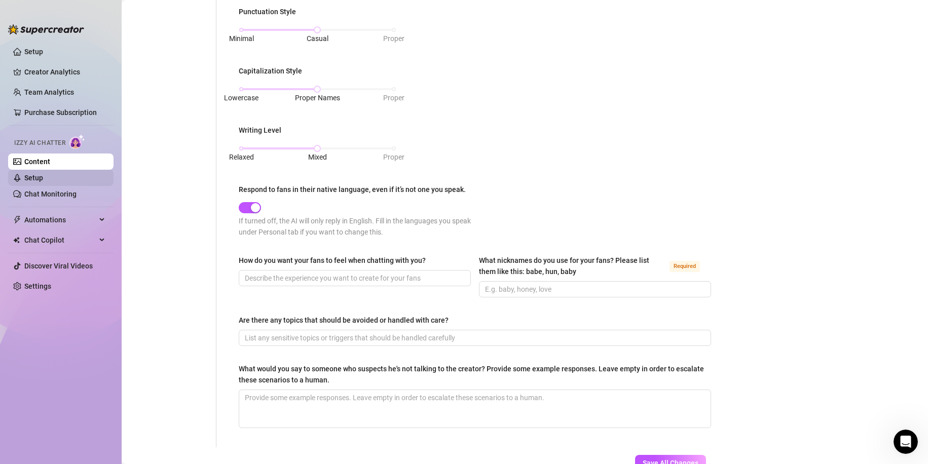
click at [43, 180] on link "Setup" at bounding box center [33, 178] width 19 height 8
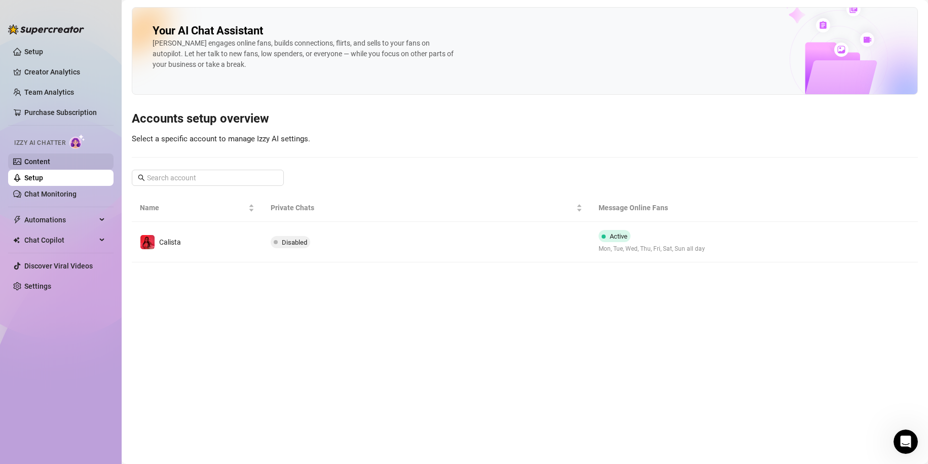
click at [50, 163] on link "Content" at bounding box center [37, 162] width 26 height 8
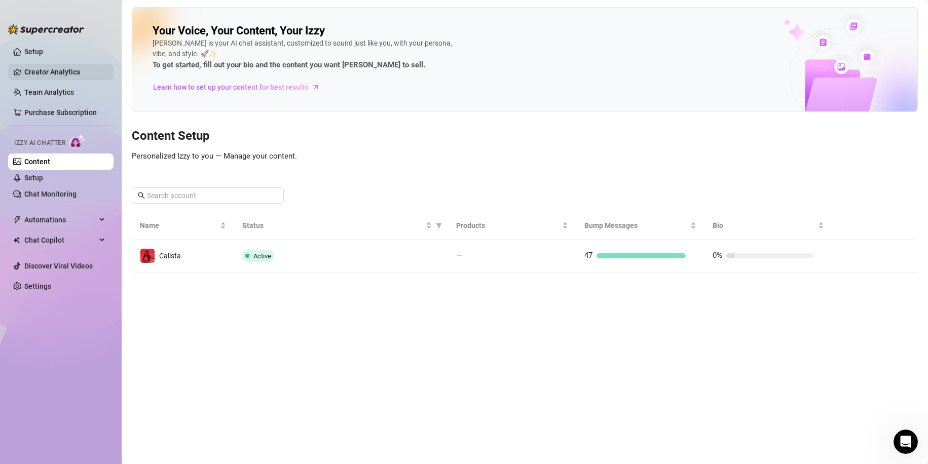
click at [45, 67] on link "Creator Analytics" at bounding box center [64, 72] width 81 height 16
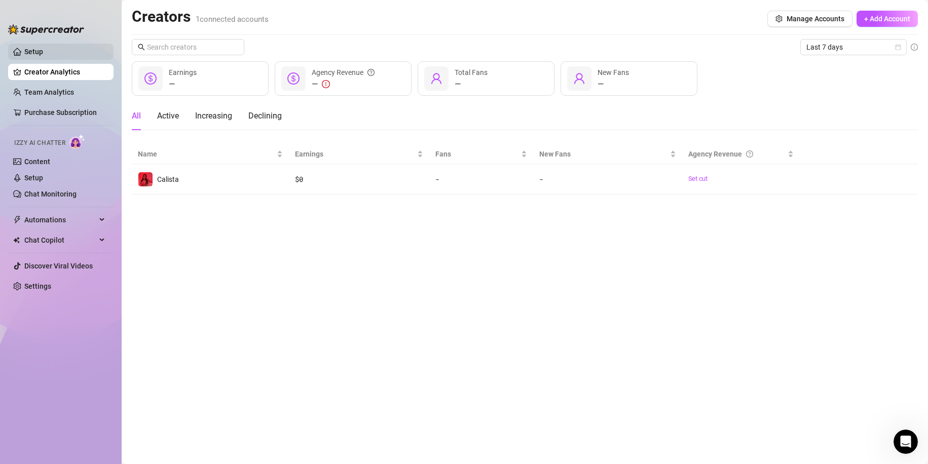
click at [43, 53] on link "Setup" at bounding box center [33, 52] width 19 height 8
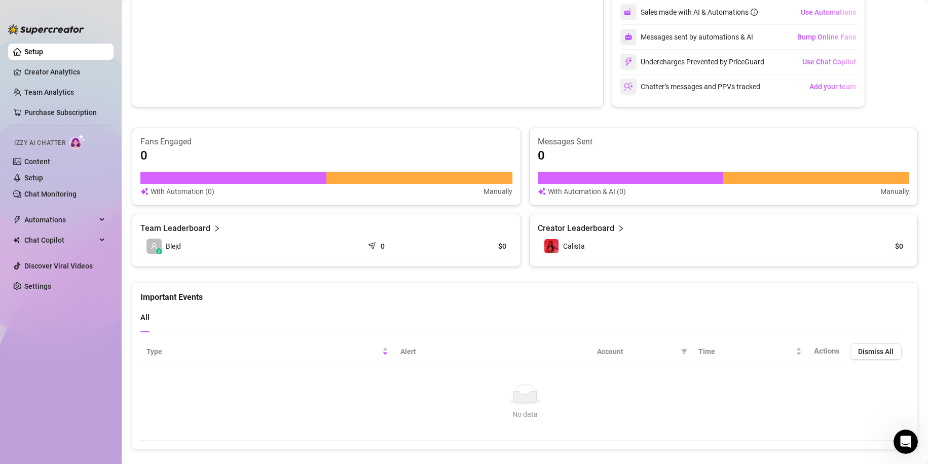
scroll to position [478, 0]
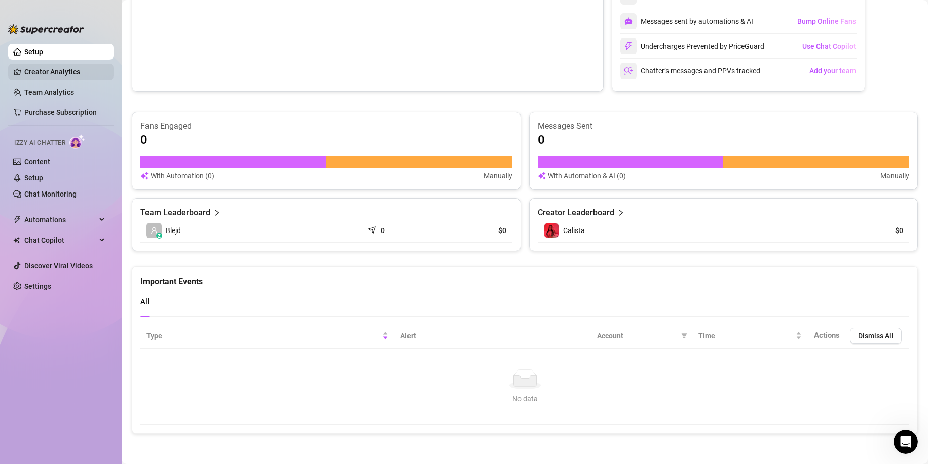
click at [46, 68] on link "Creator Analytics" at bounding box center [64, 72] width 81 height 16
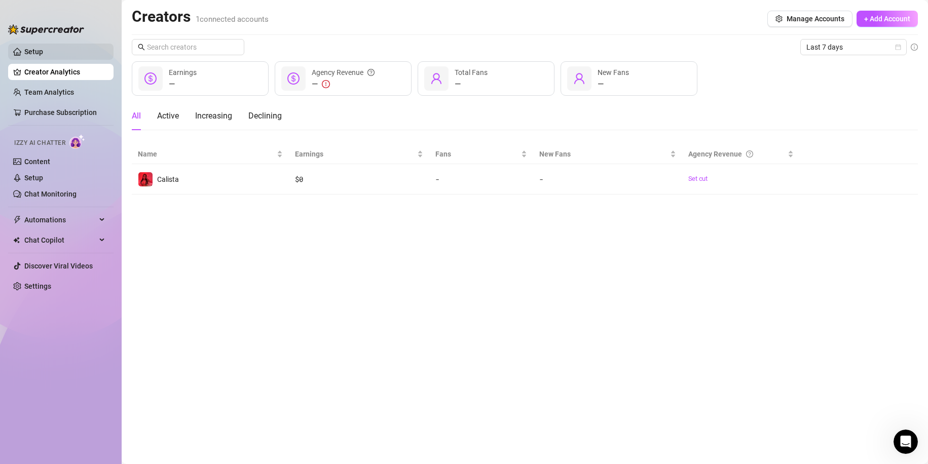
click at [43, 56] on link "Setup" at bounding box center [33, 52] width 19 height 8
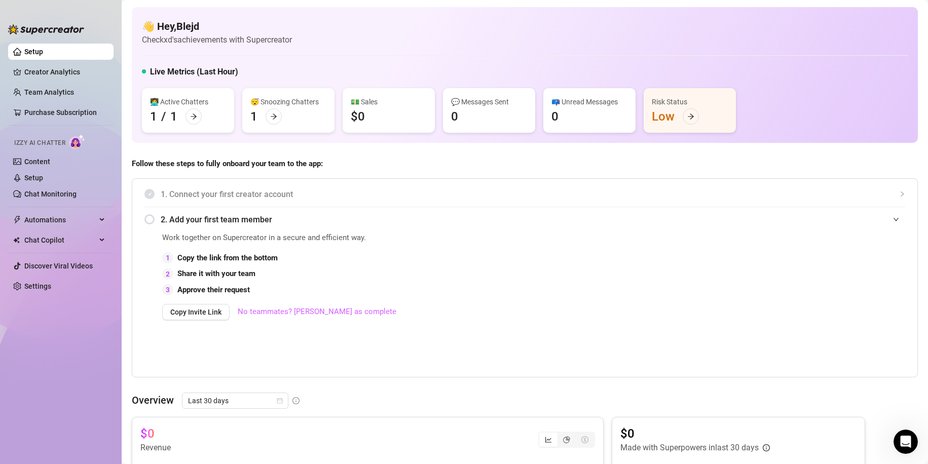
click at [323, 245] on link "No teammates? [PERSON_NAME] as complete" at bounding box center [317, 312] width 159 height 12
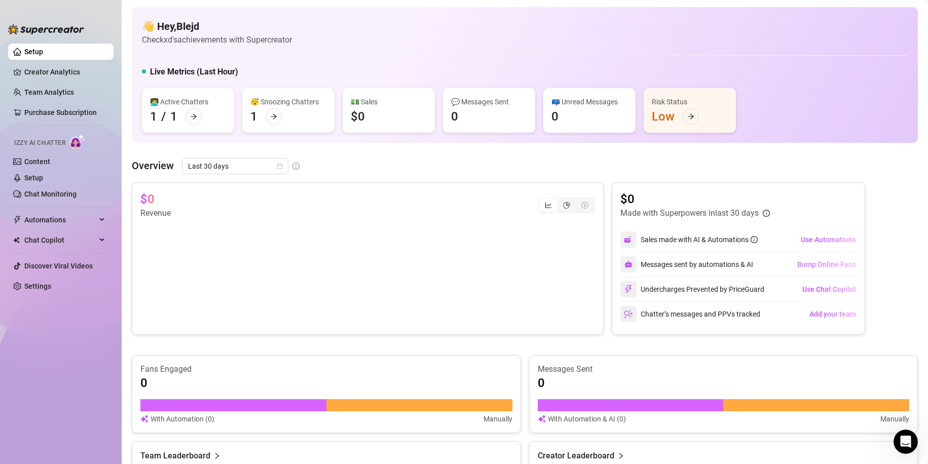
click at [361, 245] on span "Bump Online Fans" at bounding box center [826, 264] width 59 height 8
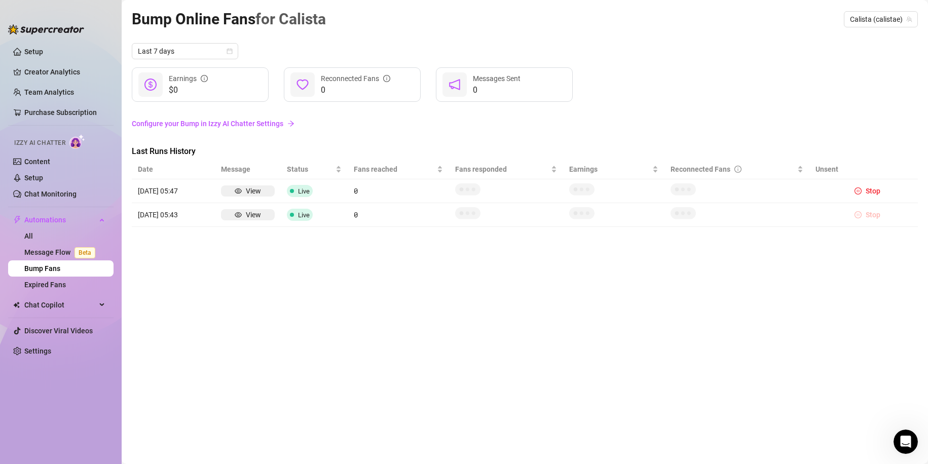
click at [361, 218] on span "Stop" at bounding box center [872, 215] width 15 height 8
click at [361, 214] on button "Stop" at bounding box center [867, 215] width 34 height 12
click at [78, 114] on link "Purchase Subscription" at bounding box center [64, 112] width 81 height 16
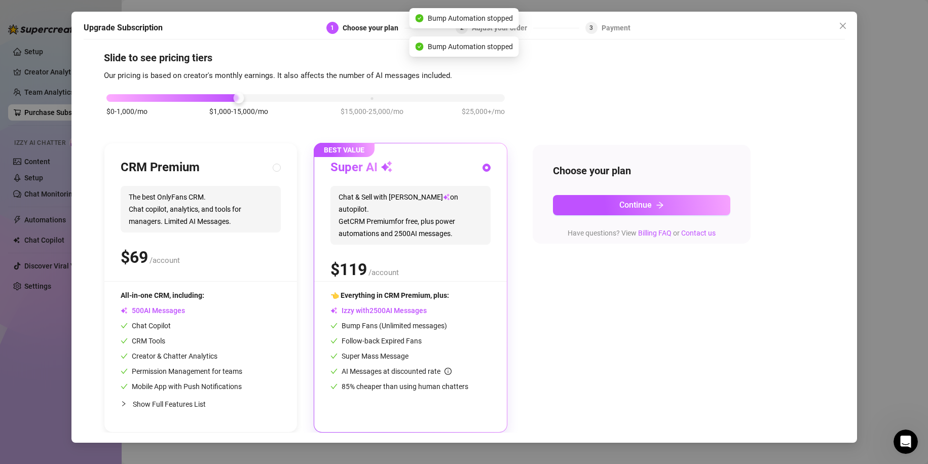
scroll to position [8, 0]
click at [189, 245] on span "Show Full Features List" at bounding box center [203, 404] width 140 height 11
radio input "true"
radio input "false"
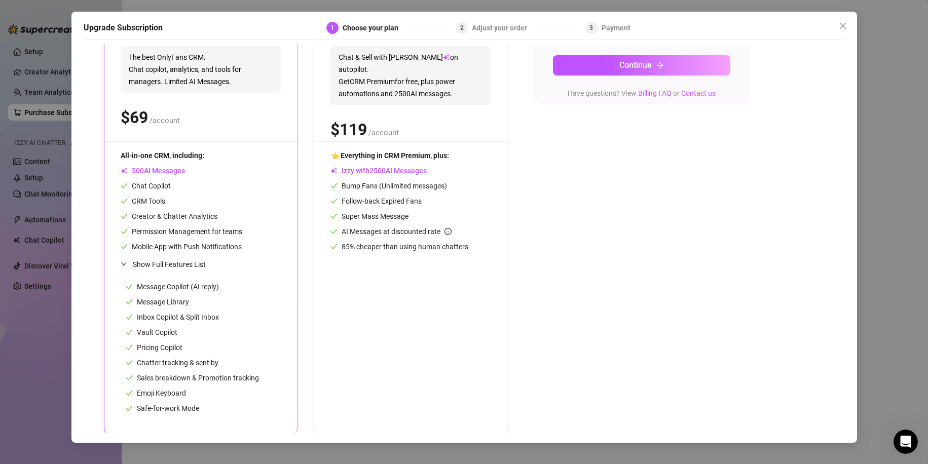
scroll to position [151, 0]
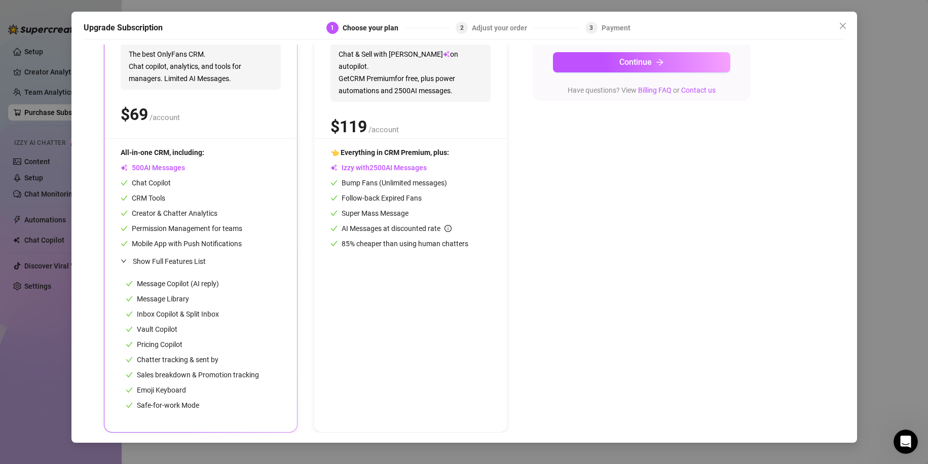
click at [361, 129] on div "Upgrade Subscription 1 Choose your plan 2 Adjust your order 3 Payment Slide to …" at bounding box center [463, 227] width 785 height 431
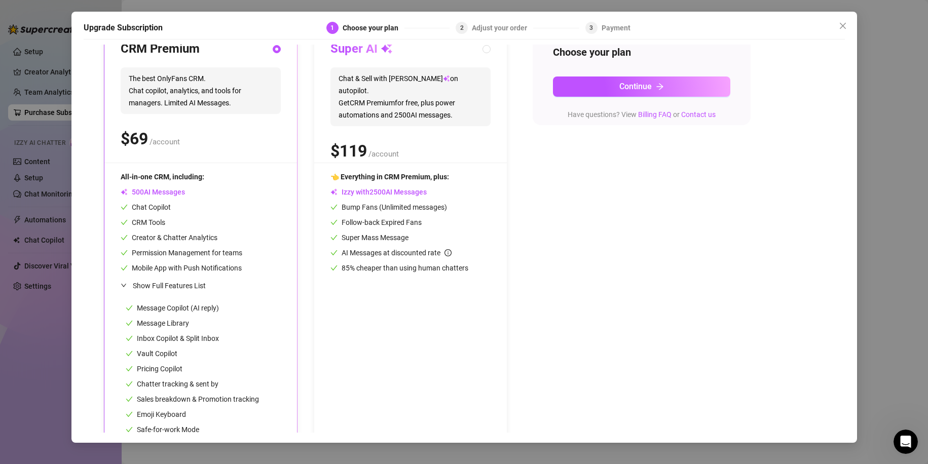
scroll to position [0, 0]
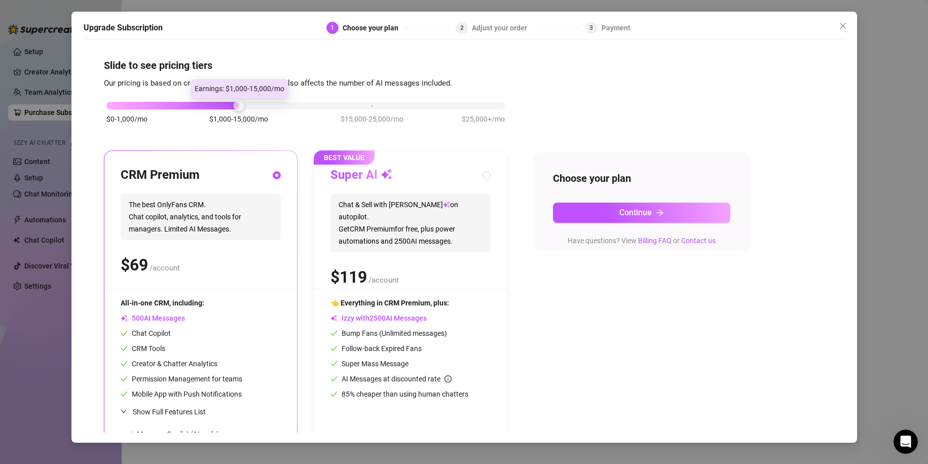
drag, startPoint x: 229, startPoint y: 107, endPoint x: 101, endPoint y: 109, distance: 127.7
click at [101, 109] on div "Slide to see pricing tiers Our pricing is based on creator's monthly earnings. …" at bounding box center [464, 239] width 761 height 388
click at [225, 106] on div "$0-1,000/mo $1,000-15,000/mo $15,000-25,000/mo $25,000+/mo" at bounding box center [305, 103] width 398 height 6
click at [361, 116] on span "$25,000+/mo" at bounding box center [483, 118] width 43 height 11
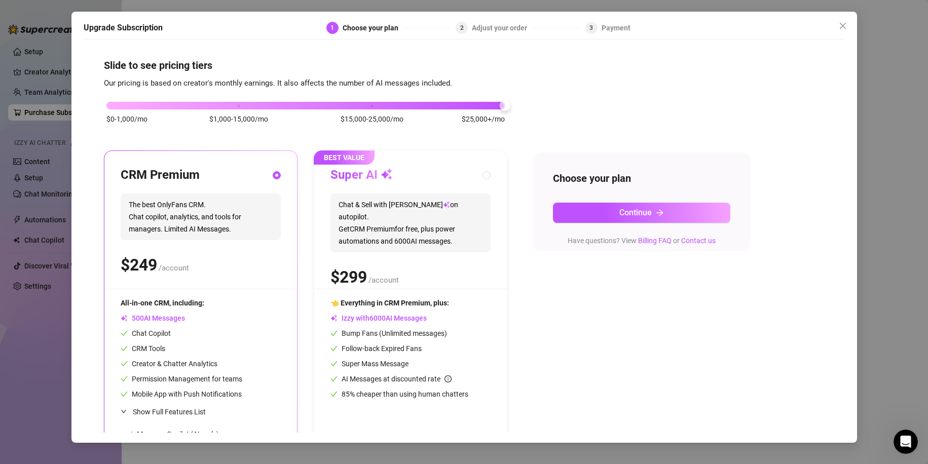
drag, startPoint x: 122, startPoint y: 111, endPoint x: 102, endPoint y: 113, distance: 19.9
click at [122, 111] on div "$0-1,000/mo $1,000-15,000/mo $15,000-25,000/mo $25,000+/mo" at bounding box center [305, 117] width 403 height 57
click at [361, 20] on button "Close" at bounding box center [842, 26] width 16 height 16
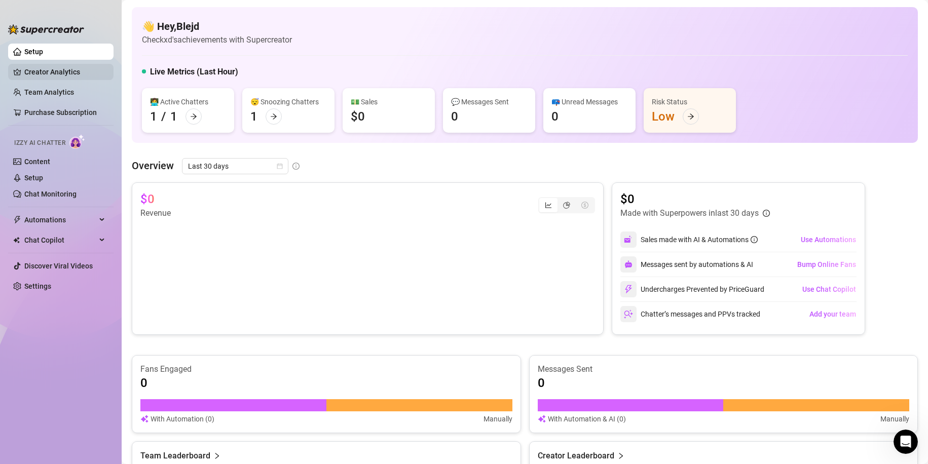
click at [79, 75] on link "Creator Analytics" at bounding box center [64, 72] width 81 height 16
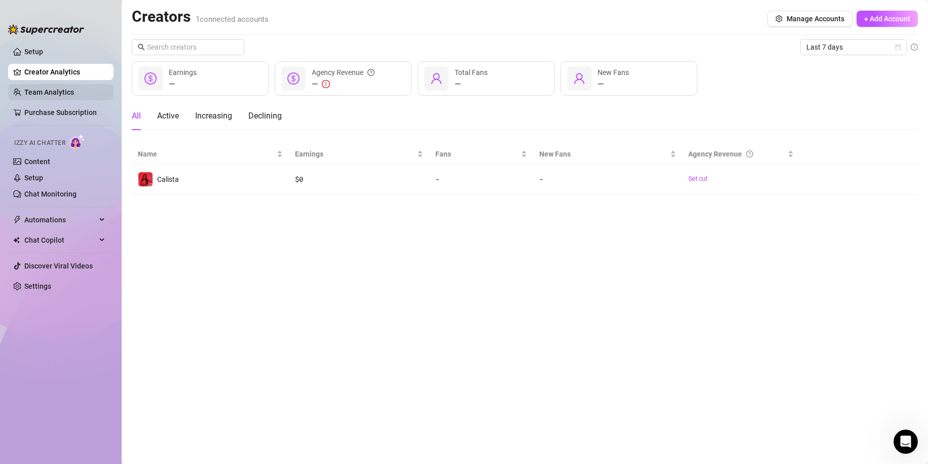
click at [66, 90] on link "Team Analytics" at bounding box center [49, 92] width 50 height 8
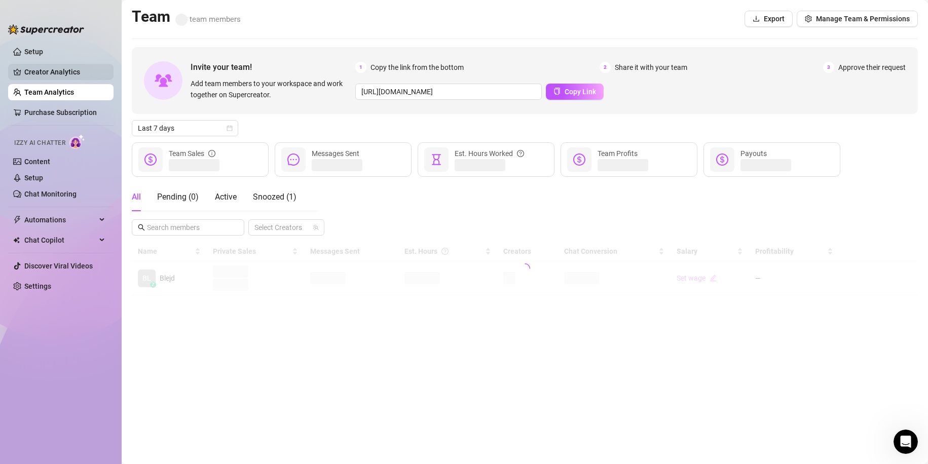
click at [73, 68] on link "Creator Analytics" at bounding box center [64, 72] width 81 height 16
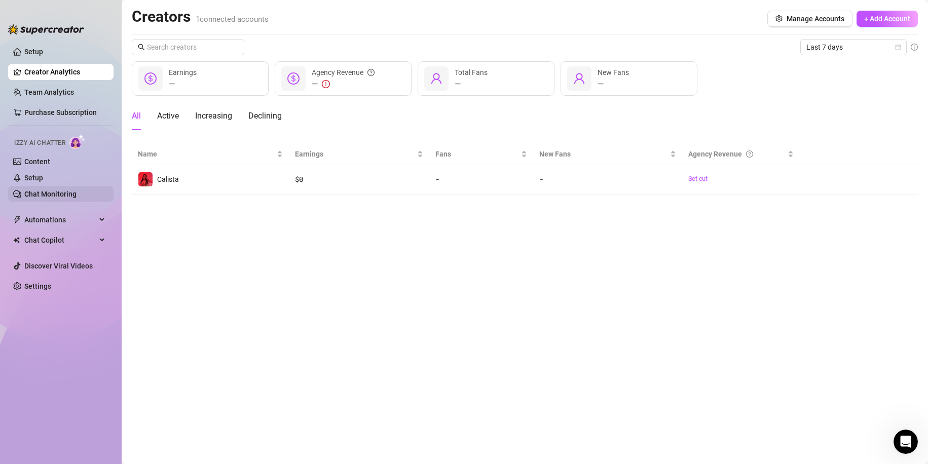
click at [76, 192] on link "Chat Monitoring" at bounding box center [50, 194] width 52 height 8
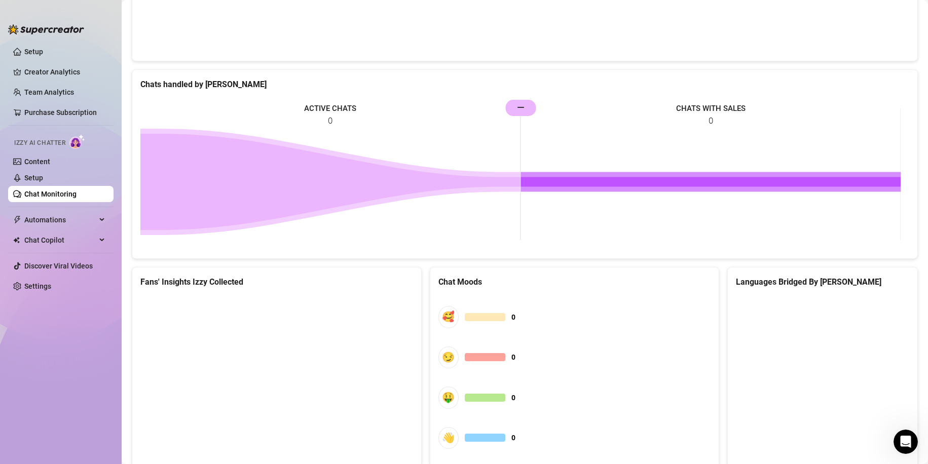
scroll to position [245, 0]
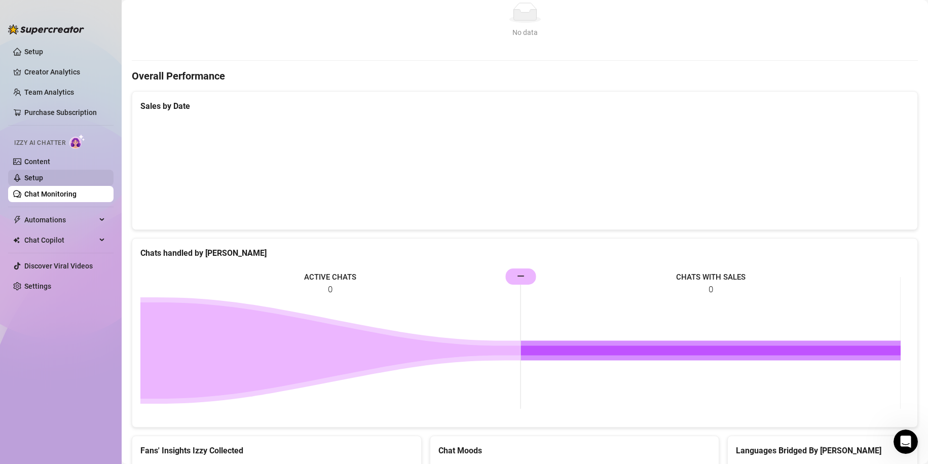
click at [43, 178] on link "Setup" at bounding box center [33, 178] width 19 height 8
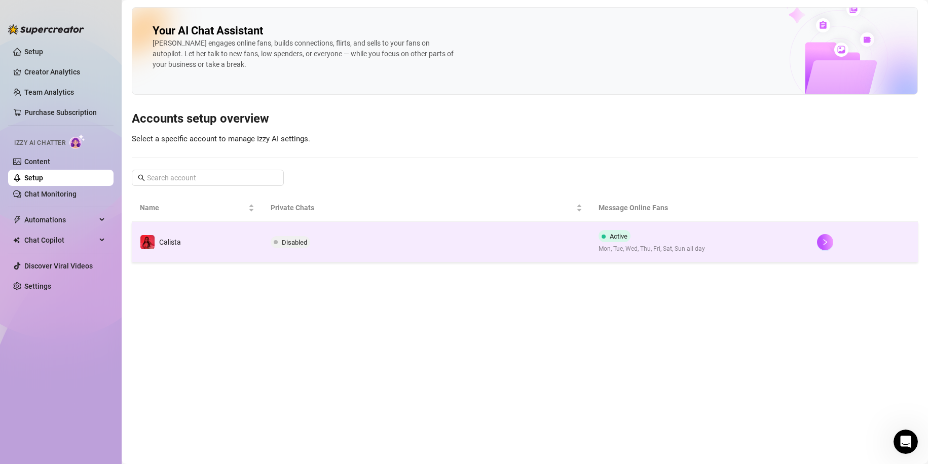
click at [361, 245] on td "Disabled" at bounding box center [425, 242] width 327 height 41
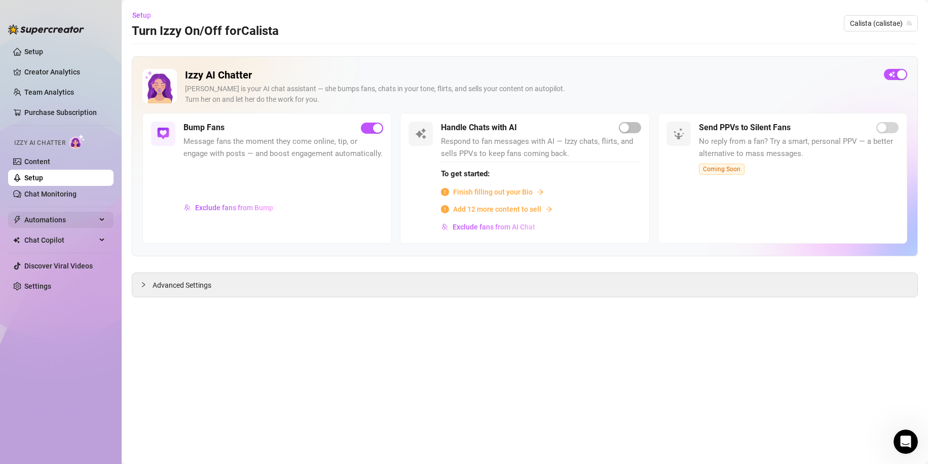
click at [73, 215] on span "Automations" at bounding box center [60, 220] width 72 height 16
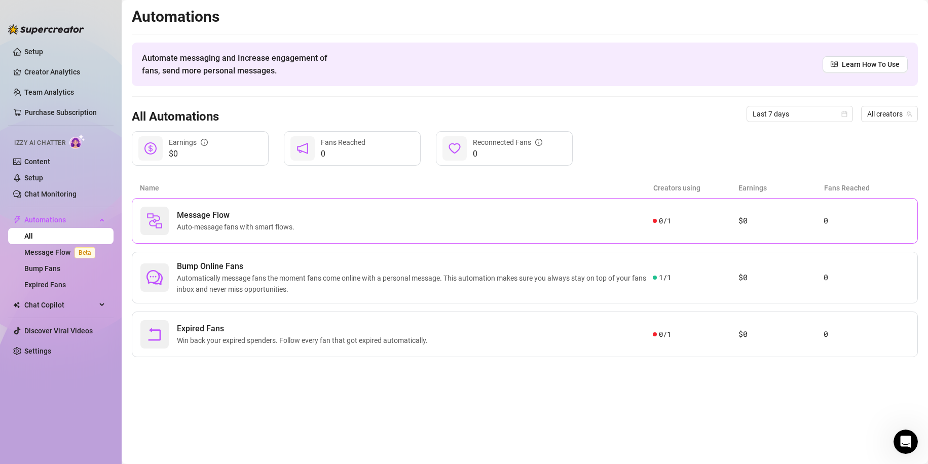
click at [323, 224] on div "Message Flow Auto-message fans with smart flows." at bounding box center [396, 221] width 512 height 28
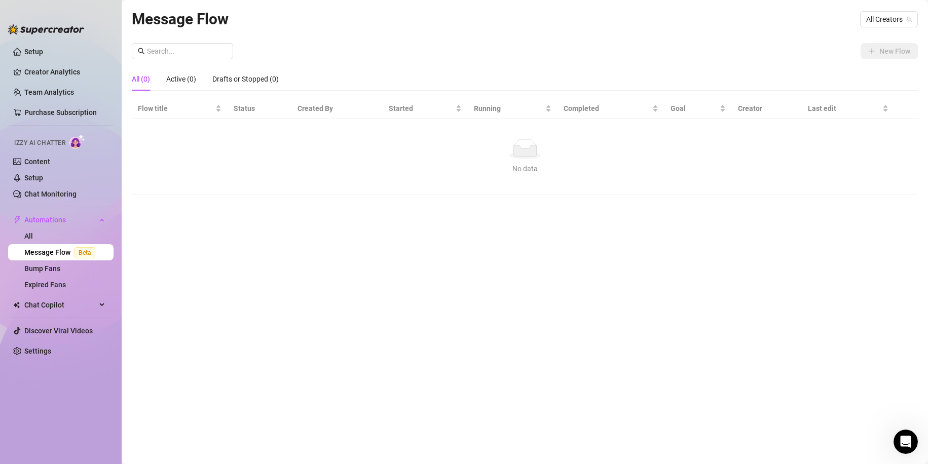
click at [70, 245] on link "Message Flow Beta" at bounding box center [61, 252] width 75 height 8
click at [53, 245] on link "Bump Fans" at bounding box center [42, 268] width 36 height 8
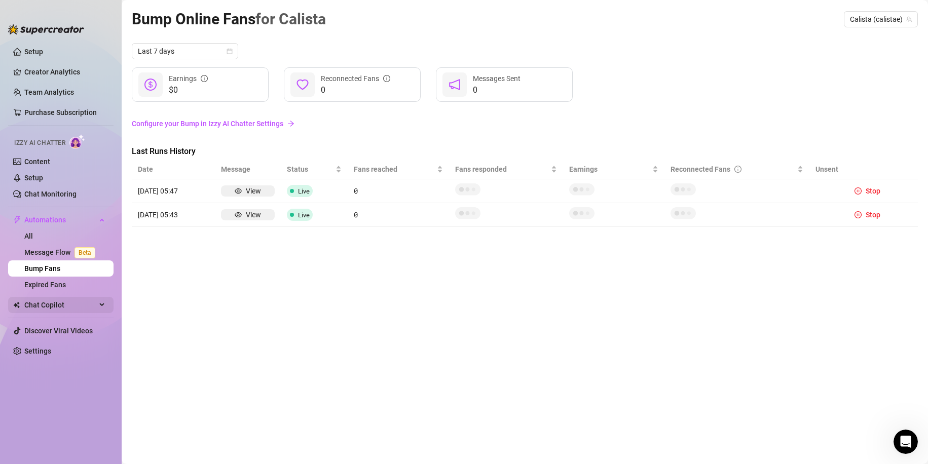
click at [52, 245] on span "Chat Copilot" at bounding box center [60, 305] width 72 height 16
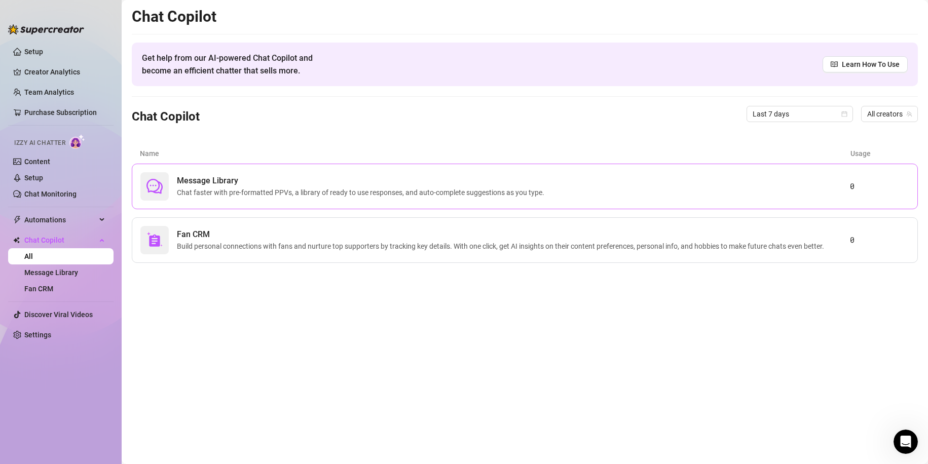
click at [257, 183] on span "Message Library" at bounding box center [362, 181] width 371 height 12
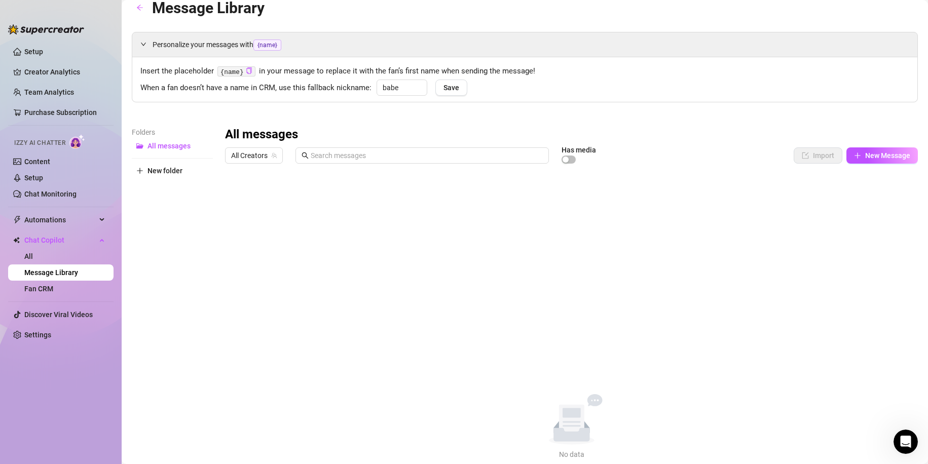
scroll to position [37, 0]
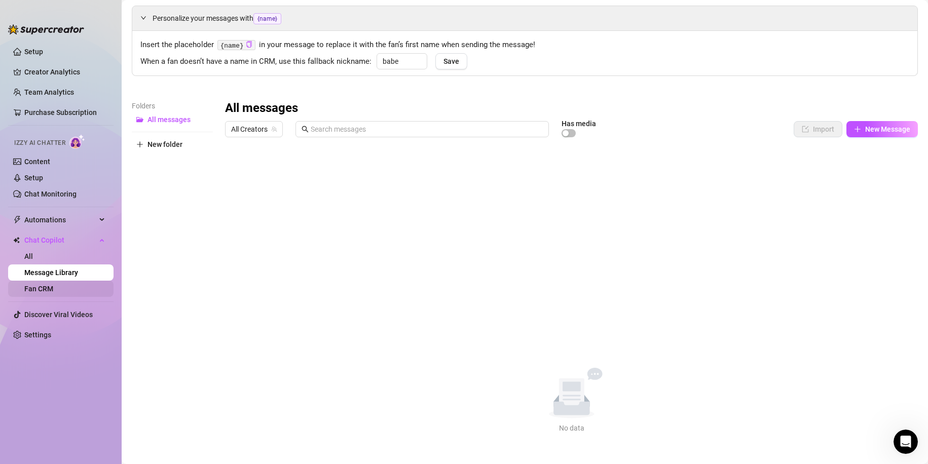
click at [53, 245] on link "Fan CRM" at bounding box center [38, 289] width 29 height 8
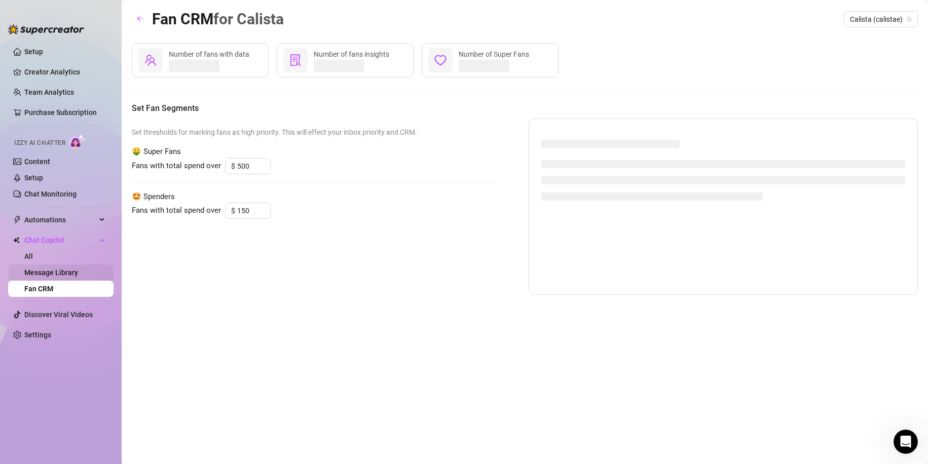
click at [70, 245] on link "Message Library" at bounding box center [51, 273] width 54 height 8
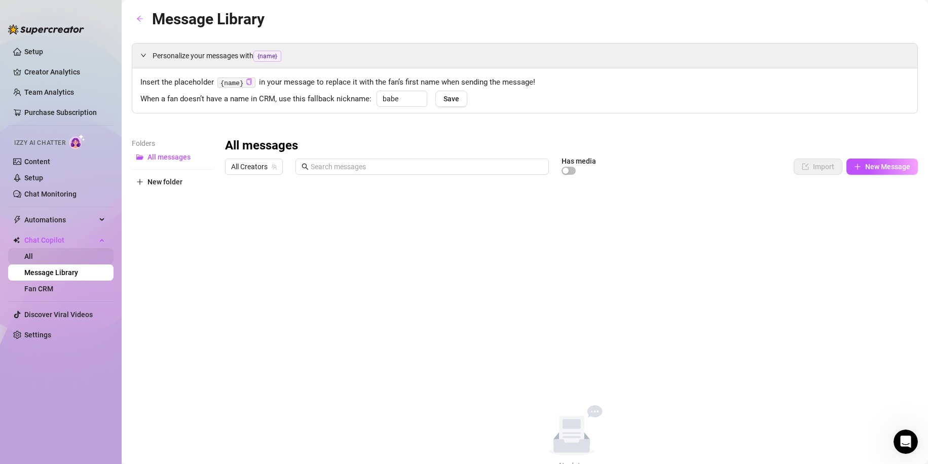
click at [33, 245] on link "All" at bounding box center [28, 256] width 9 height 8
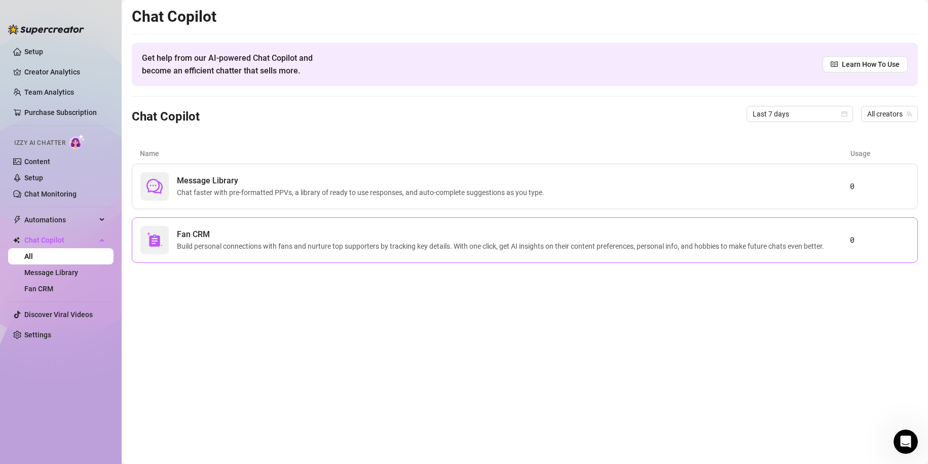
click at [257, 240] on span "Fan CRM" at bounding box center [502, 234] width 651 height 12
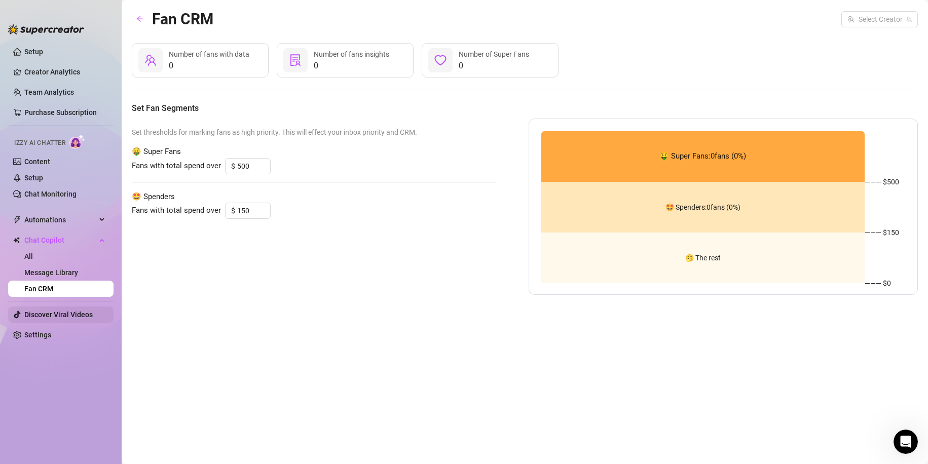
click at [62, 245] on link "Discover Viral Videos" at bounding box center [58, 315] width 68 height 8
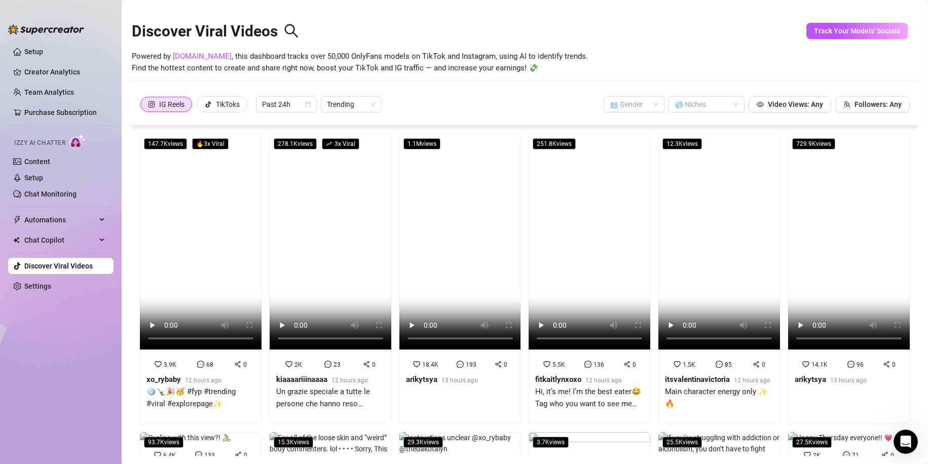
click at [361, 100] on div "IG Reels TikToks Past 24h Trending 👥 Gender 🌎 Niches Video Views: Any Followers…" at bounding box center [525, 104] width 770 height 16
click at [43, 55] on link "Setup" at bounding box center [33, 52] width 19 height 8
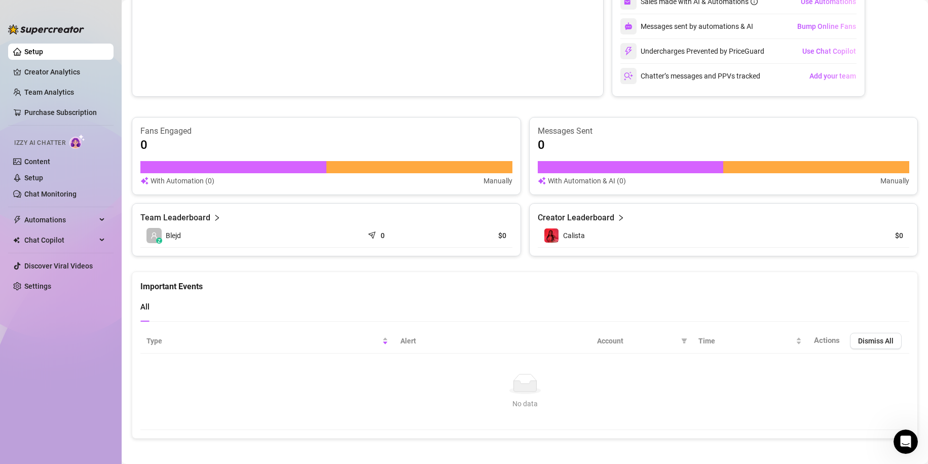
scroll to position [243, 0]
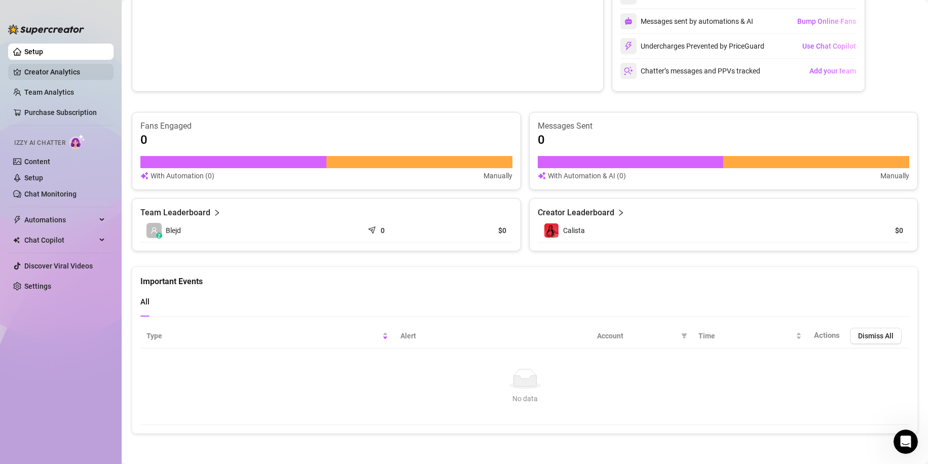
click at [64, 74] on link "Creator Analytics" at bounding box center [64, 72] width 81 height 16
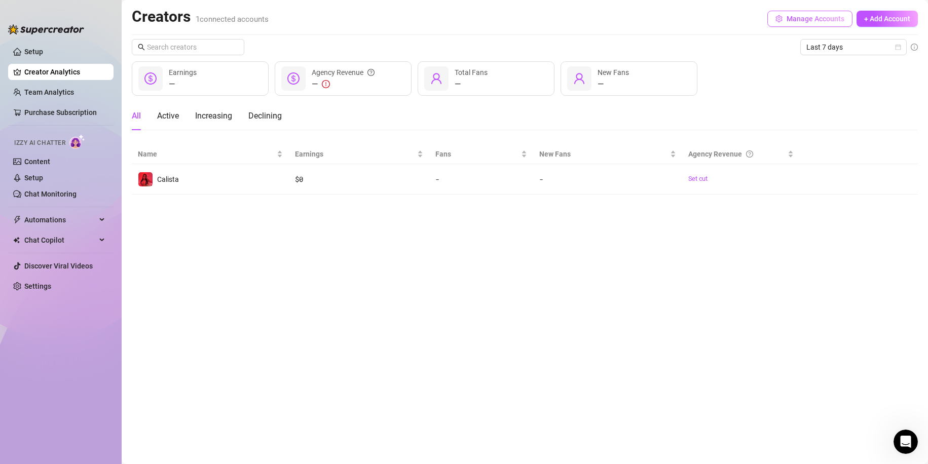
click at [361, 25] on button "Manage Accounts" at bounding box center [809, 19] width 85 height 16
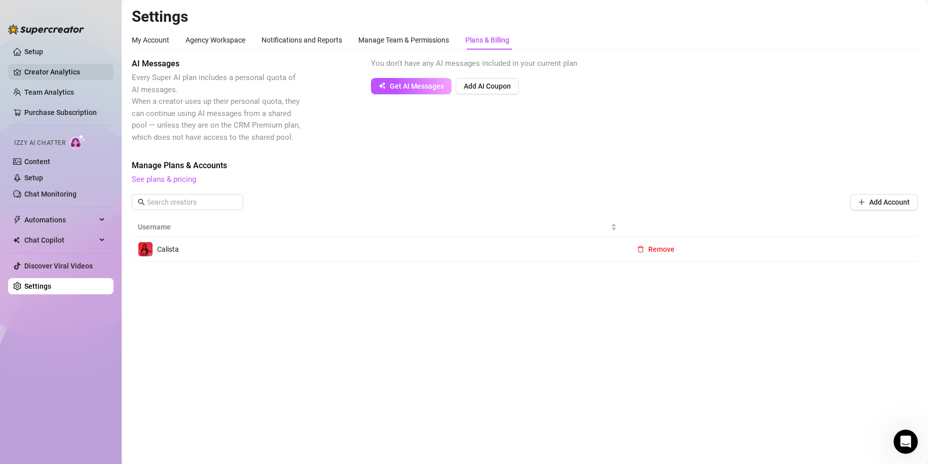
click at [73, 73] on link "Creator Analytics" at bounding box center [64, 72] width 81 height 16
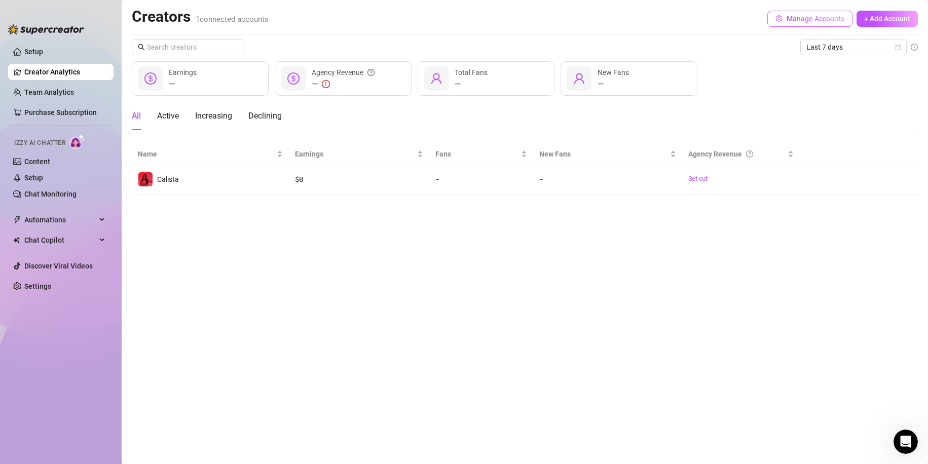
click at [361, 19] on span "Manage Accounts" at bounding box center [815, 19] width 58 height 8
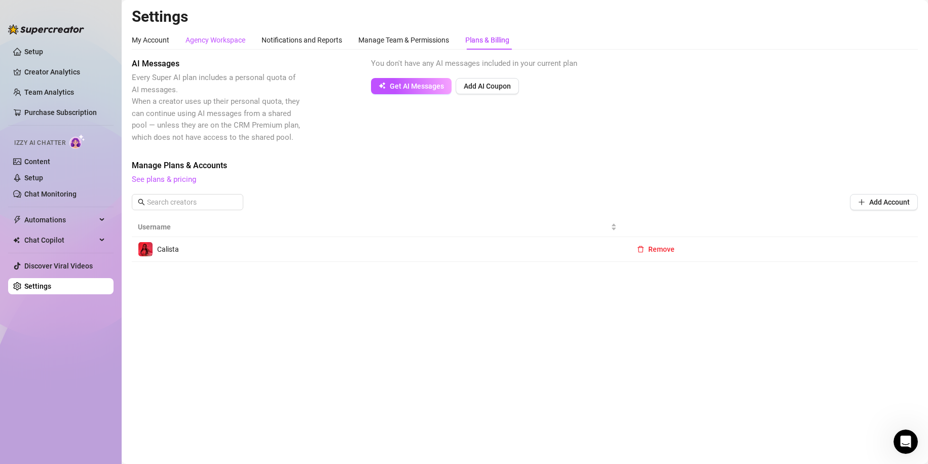
click at [207, 43] on div "Agency Workspace" at bounding box center [215, 39] width 60 height 11
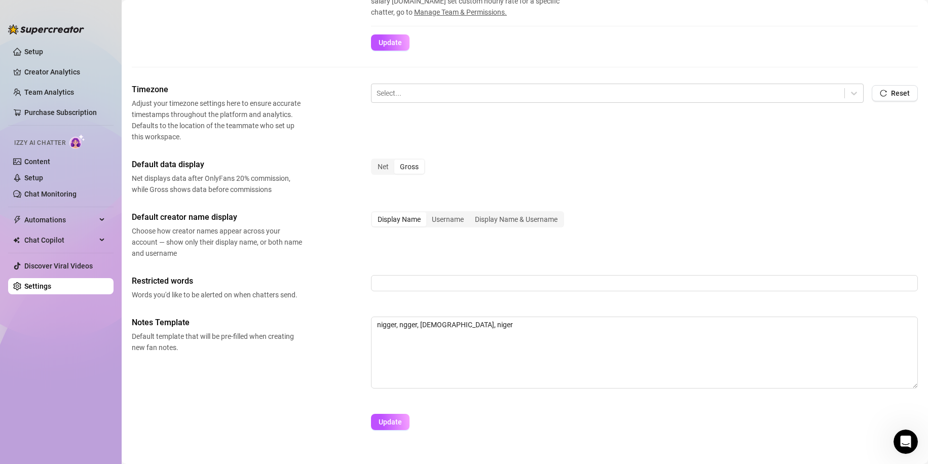
scroll to position [351, 0]
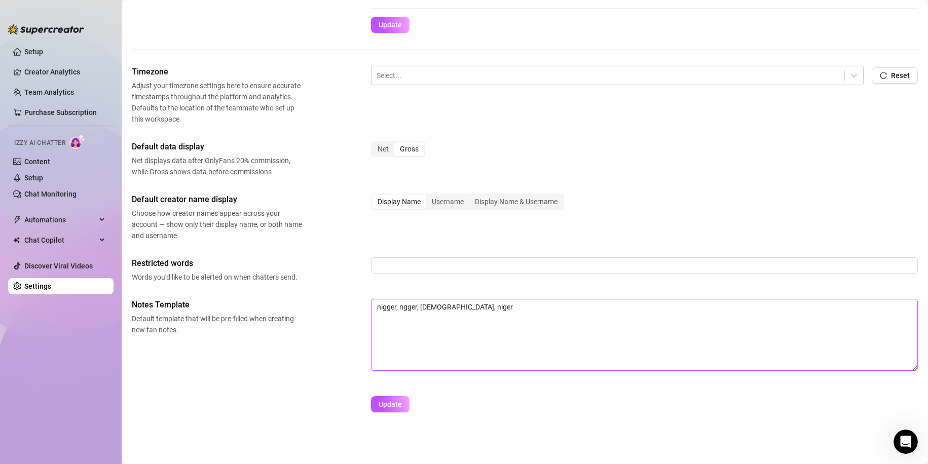
drag, startPoint x: 486, startPoint y: 314, endPoint x: 269, endPoint y: 300, distance: 217.7
click at [269, 245] on div "Notes Template Default template that will be pre-filled when creating new fan n…" at bounding box center [525, 339] width 786 height 81
click at [361, 245] on div "Timezone Adjust your timezone settings here to ensure accurate timestamps throu…" at bounding box center [525, 244] width 786 height 356
click at [361, 245] on input "text" at bounding box center [644, 265] width 547 height 16
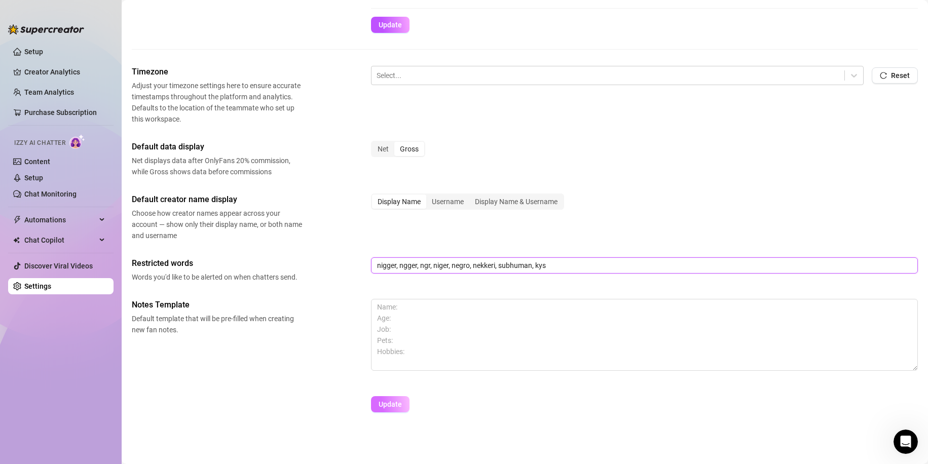
type input "nigger, ngger, ngr, niger, negro, nekkeri, subhuman, kys"
click at [361, 245] on span "Update" at bounding box center [389, 404] width 23 height 8
